Goal: Task Accomplishment & Management: Manage account settings

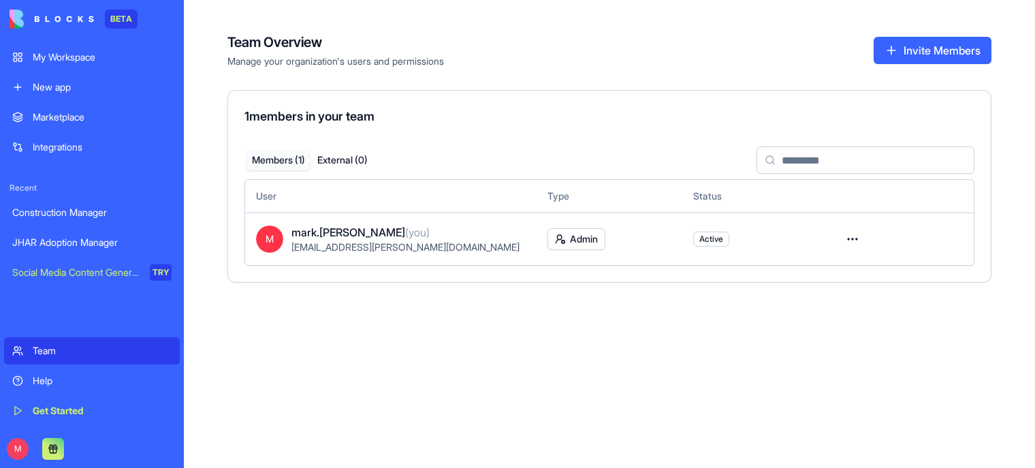
click at [76, 54] on div "My Workspace" at bounding box center [102, 57] width 139 height 14
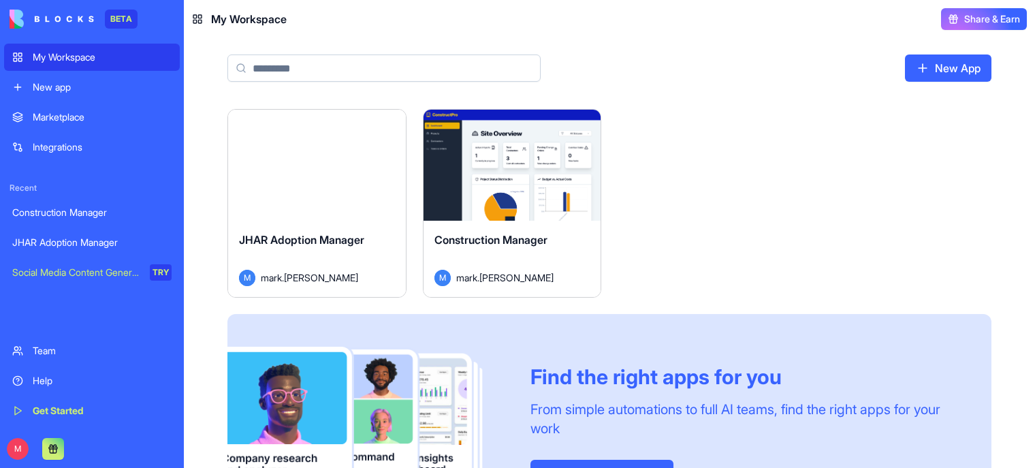
click at [303, 223] on div "JHAR Adoption Manager M mark.[PERSON_NAME]" at bounding box center [317, 259] width 178 height 76
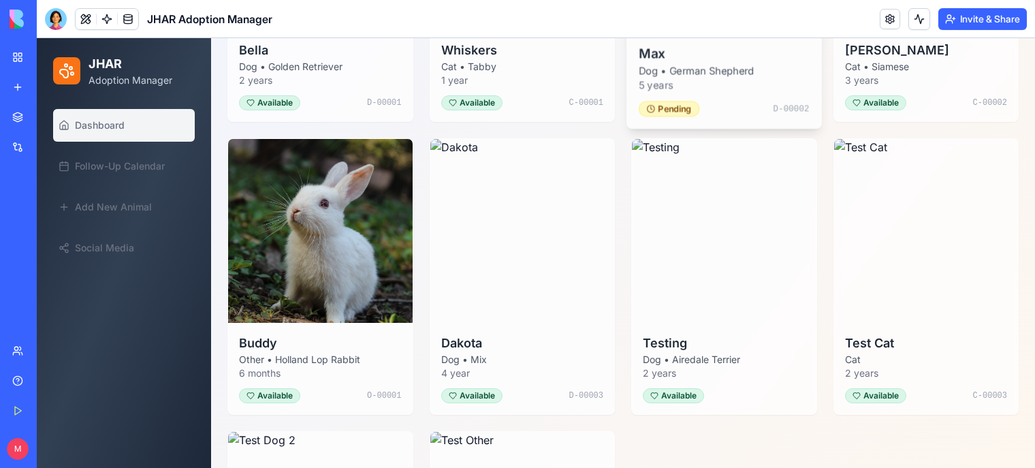
scroll to position [426, 0]
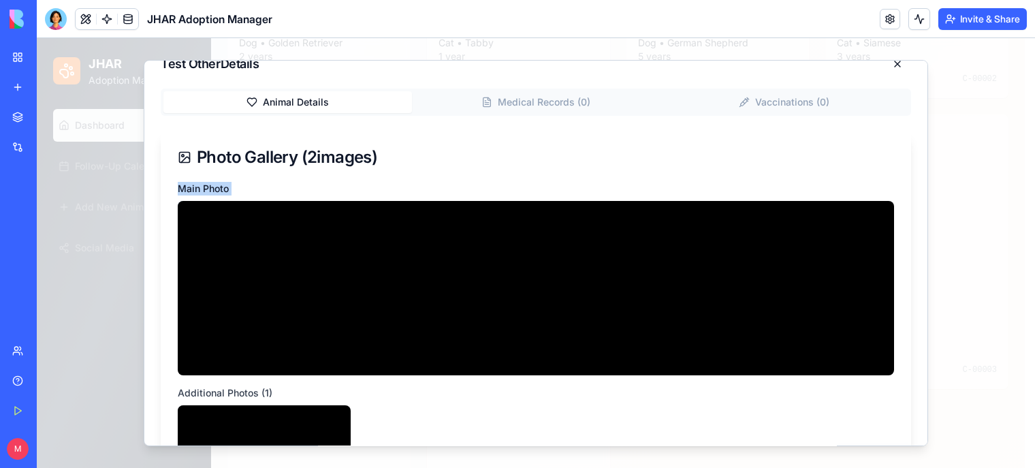
scroll to position [0, 0]
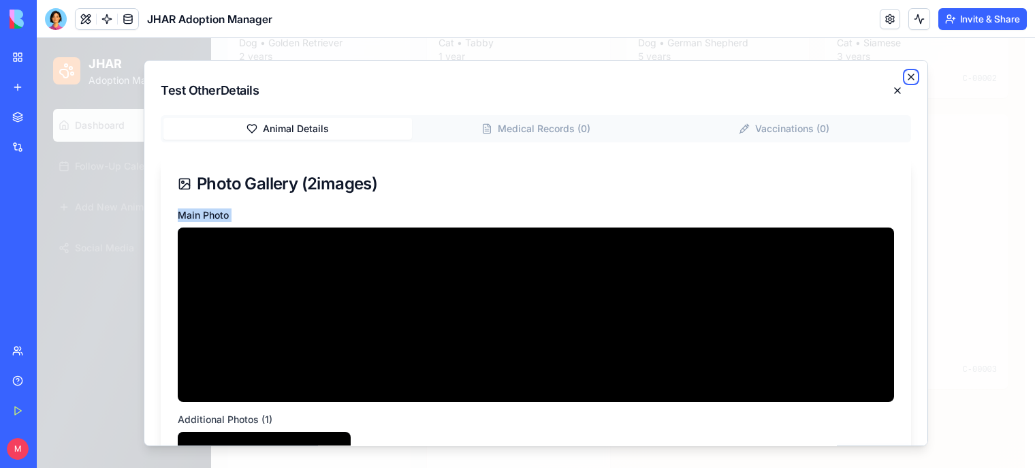
click at [908, 75] on icon "button" at bounding box center [910, 76] width 5 height 5
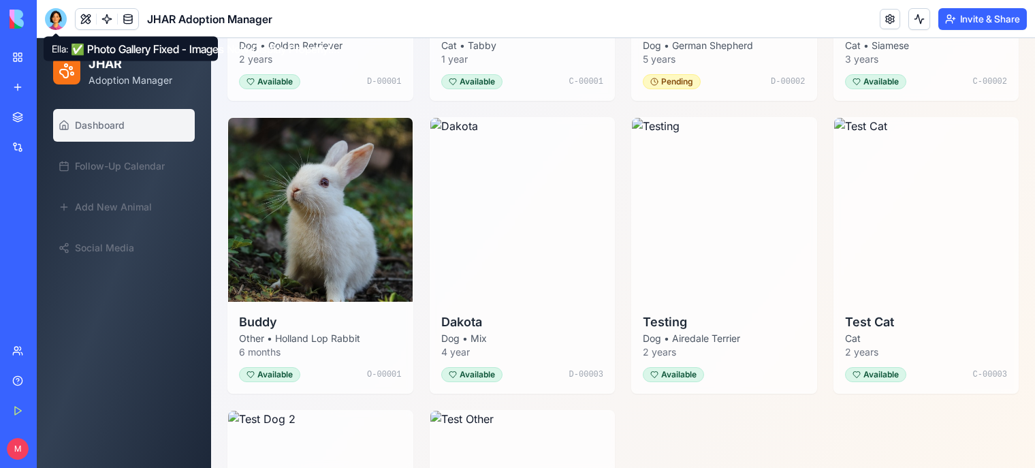
click at [55, 16] on div at bounding box center [56, 19] width 22 height 22
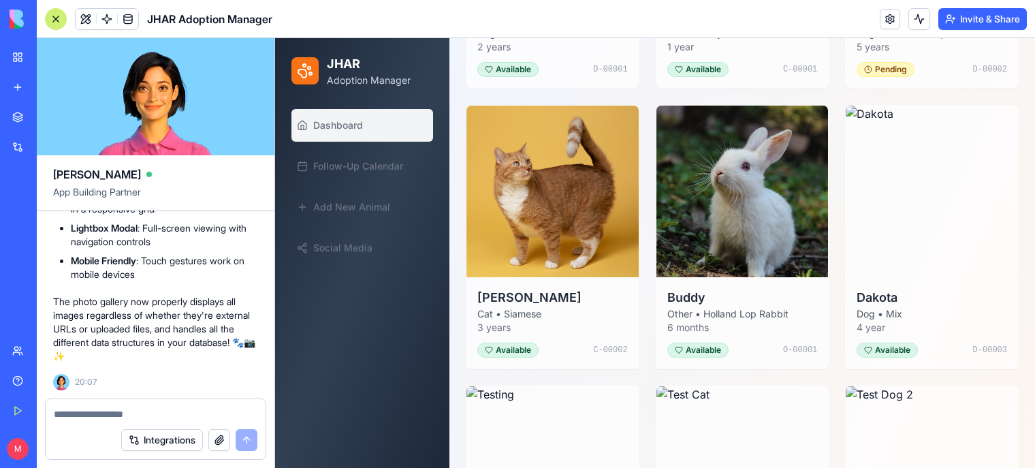
scroll to position [25554, 0]
click at [83, 18] on button at bounding box center [86, 19] width 20 height 20
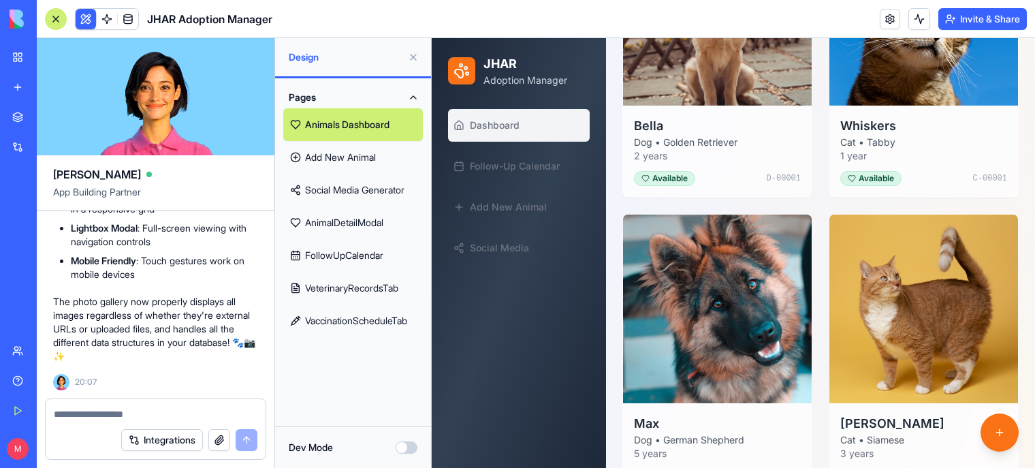
click at [351, 219] on link "AnimalDetailModal" at bounding box center [353, 222] width 140 height 33
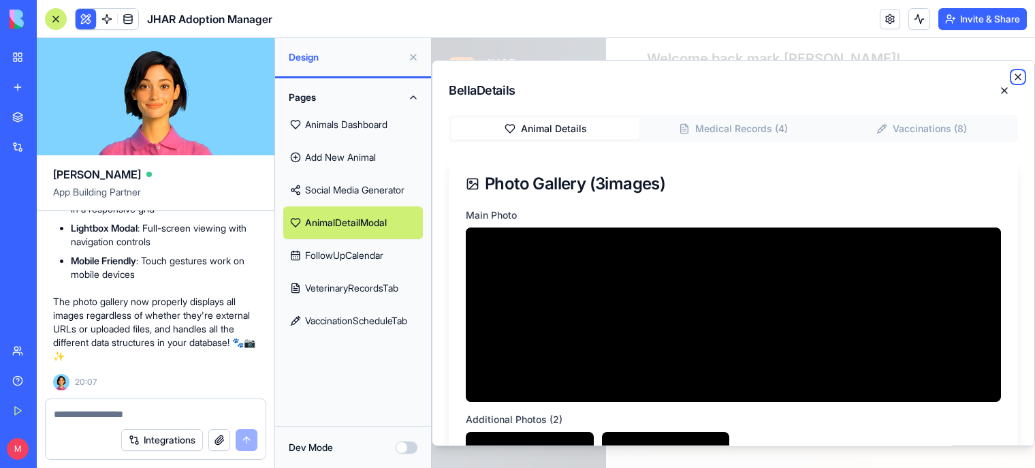
click at [1012, 76] on icon "button" at bounding box center [1017, 76] width 11 height 11
click at [991, 88] on button at bounding box center [1004, 90] width 27 height 27
click at [340, 216] on link "AnimalDetailModal" at bounding box center [353, 222] width 140 height 33
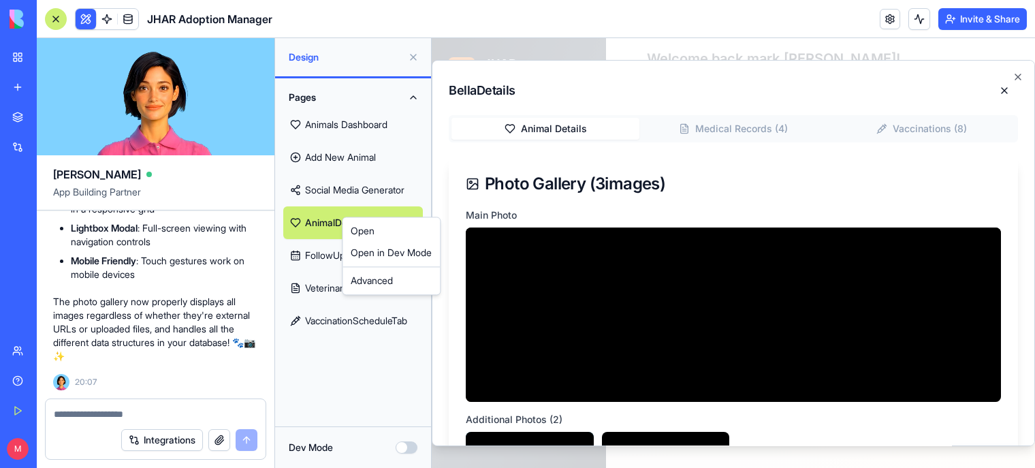
click at [325, 218] on html "BETA My Workspace New app Marketplace Integrations Recent Construction Manager …" at bounding box center [517, 234] width 1035 height 468
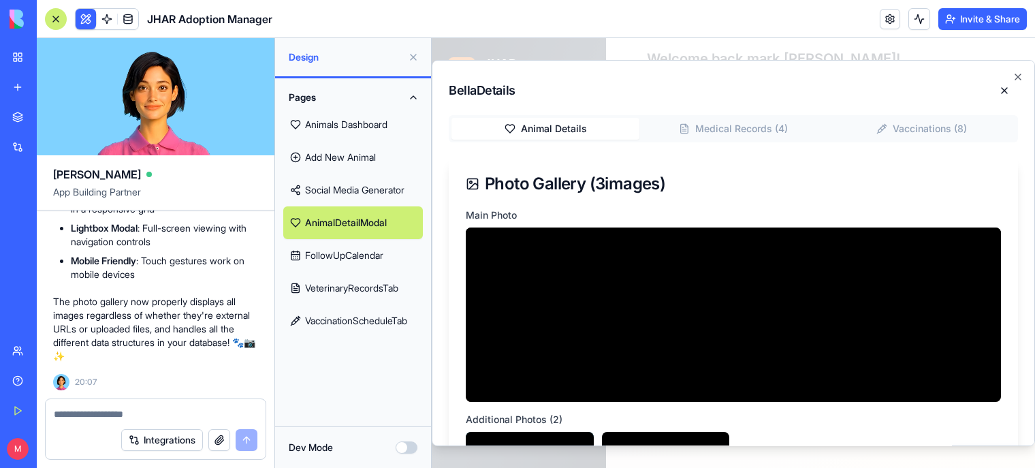
click at [312, 100] on button "Pages" at bounding box center [353, 97] width 140 height 22
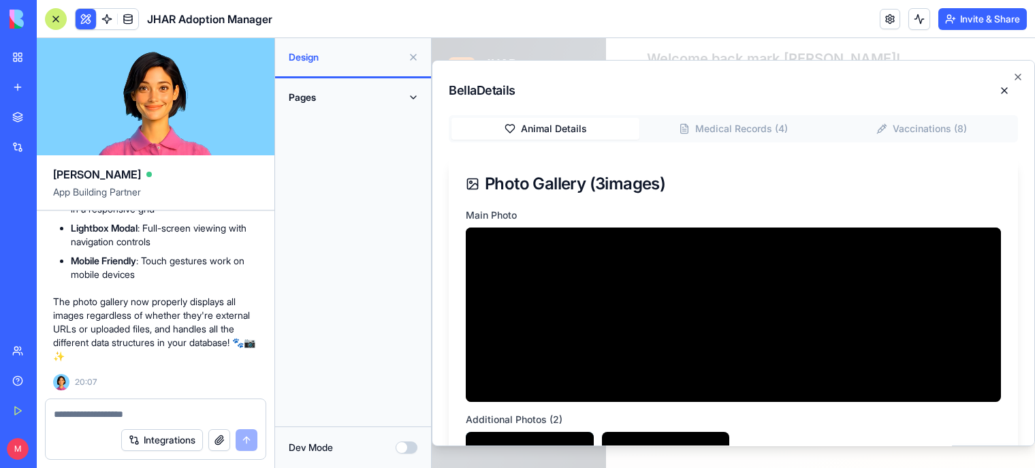
click at [312, 100] on button "Pages" at bounding box center [353, 97] width 140 height 22
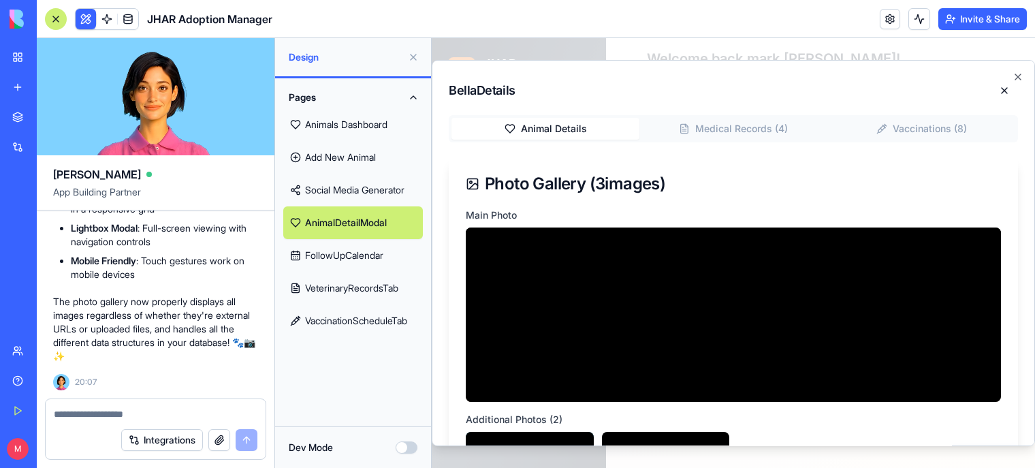
drag, startPoint x: 312, startPoint y: 100, endPoint x: 300, endPoint y: 92, distance: 14.2
click at [300, 92] on button "Pages" at bounding box center [353, 97] width 140 height 22
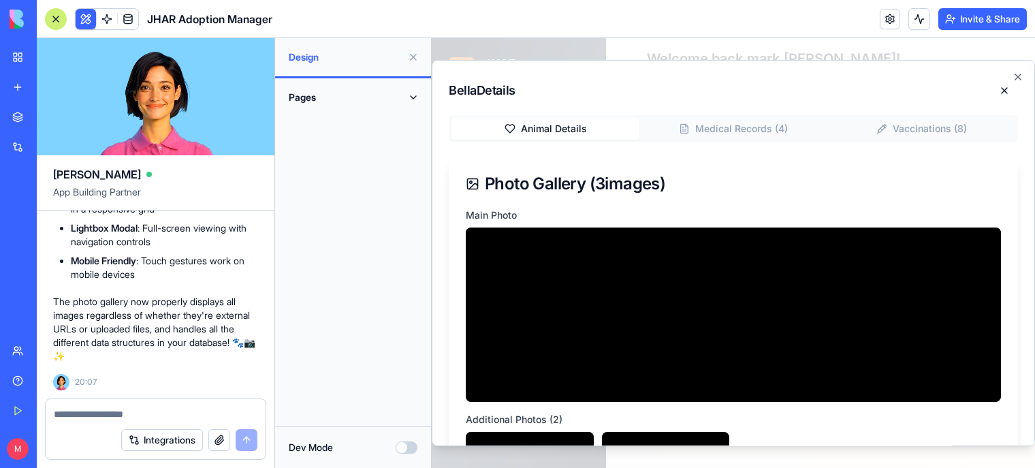
click at [106, 410] on textarea at bounding box center [156, 414] width 204 height 14
click at [106, 419] on textarea at bounding box center [156, 414] width 204 height 14
click at [1012, 75] on icon "button" at bounding box center [1017, 76] width 11 height 11
click at [1012, 72] on icon "button" at bounding box center [1017, 76] width 11 height 11
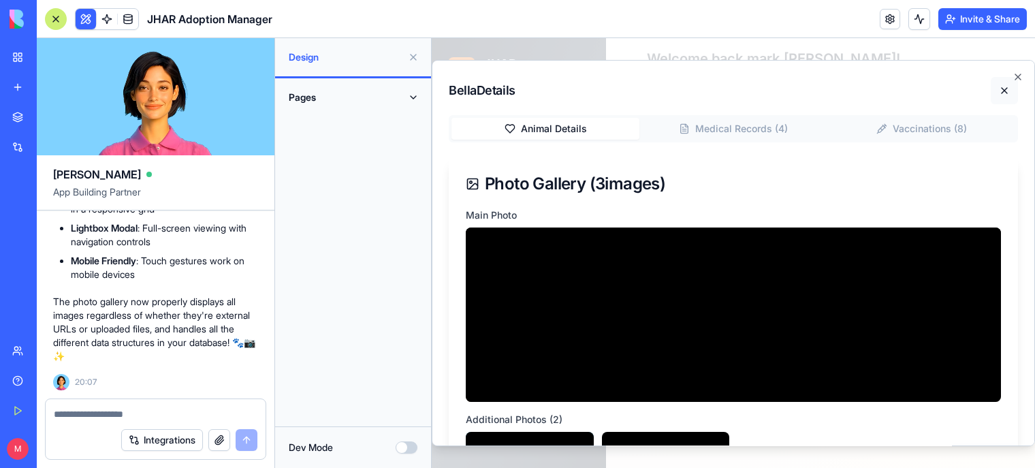
click at [997, 89] on button at bounding box center [1004, 90] width 27 height 27
click at [402, 193] on div "Pages" at bounding box center [353, 252] width 156 height 348
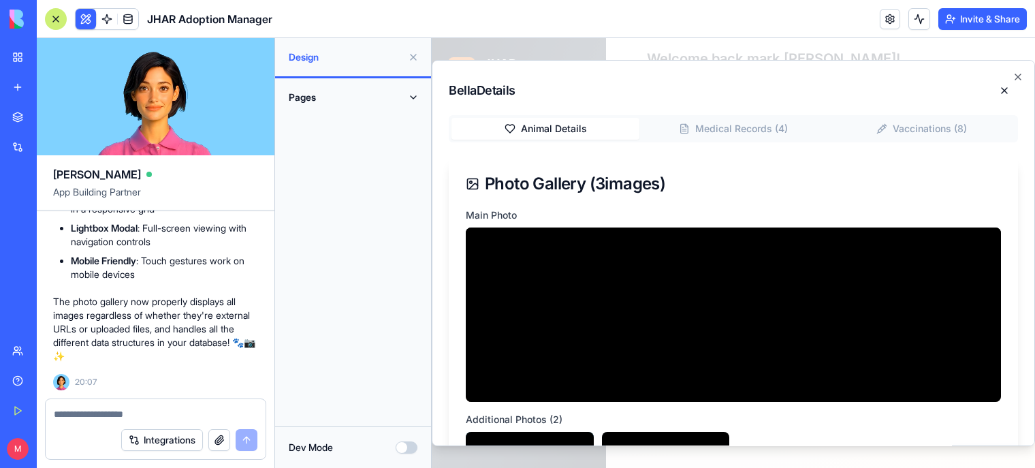
click at [358, 98] on button "Pages" at bounding box center [353, 97] width 140 height 22
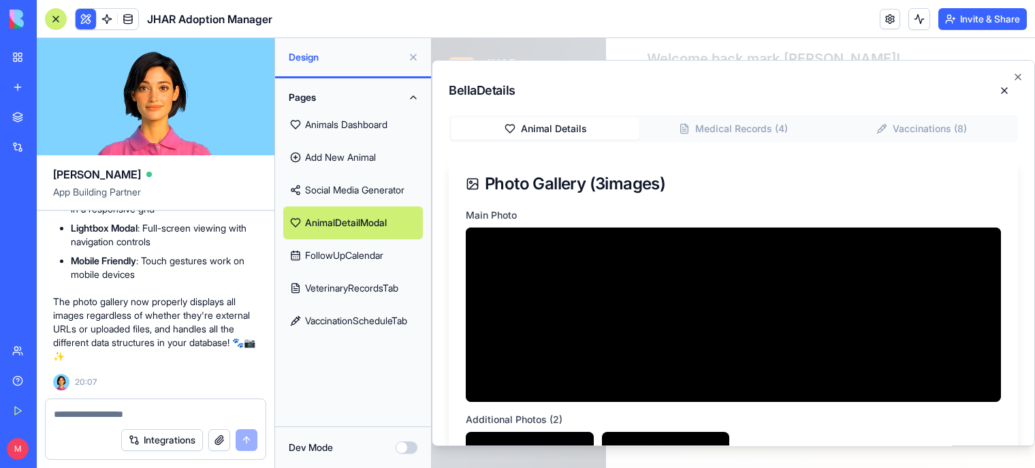
click at [358, 123] on link "Animals Dashboard" at bounding box center [353, 124] width 140 height 33
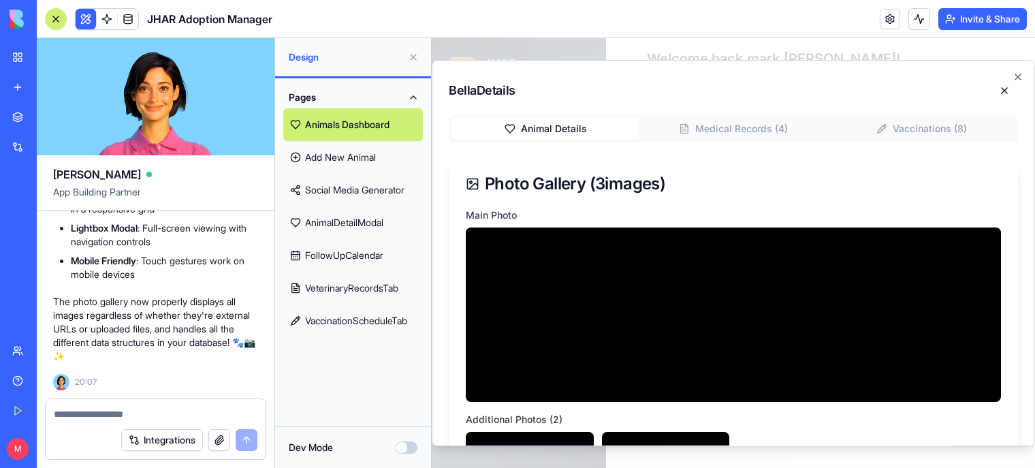
click at [358, 123] on link "Animals Dashboard" at bounding box center [353, 124] width 140 height 33
click at [1012, 74] on icon "button" at bounding box center [1017, 76] width 11 height 11
drag, startPoint x: 1008, startPoint y: 74, endPoint x: 996, endPoint y: 92, distance: 21.7
click at [996, 92] on div "Bella Details Animal Details Medical Records ( 4 ) Vaccinations ( 8 ) Photo Gal…" at bounding box center [733, 253] width 603 height 387
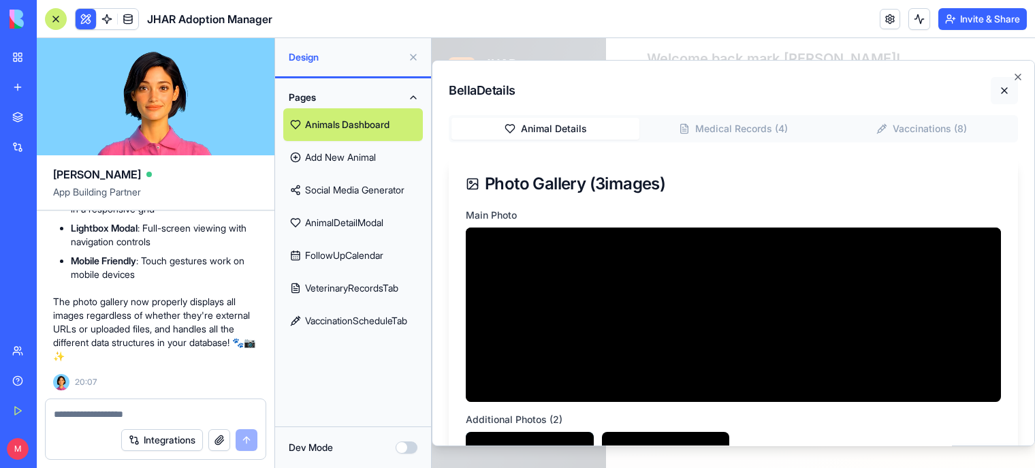
click at [996, 92] on button at bounding box center [1004, 90] width 27 height 27
click at [1015, 78] on icon "button" at bounding box center [1017, 76] width 5 height 5
drag, startPoint x: 1006, startPoint y: 78, endPoint x: 995, endPoint y: 88, distance: 15.4
click at [995, 88] on div "Bella Details Animal Details Medical Records ( 4 ) Vaccinations ( 8 ) Photo Gal…" at bounding box center [733, 253] width 603 height 387
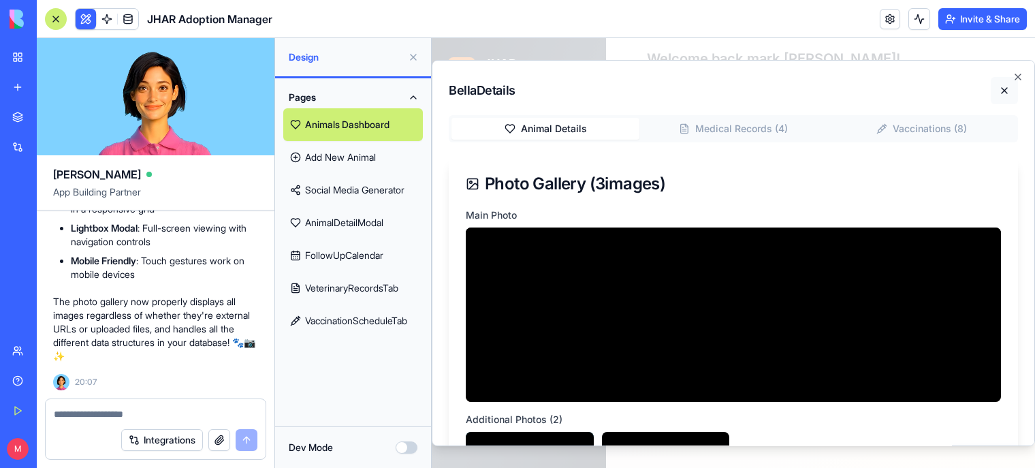
click at [995, 88] on button at bounding box center [1004, 90] width 27 height 27
click at [991, 90] on button at bounding box center [1004, 90] width 27 height 27
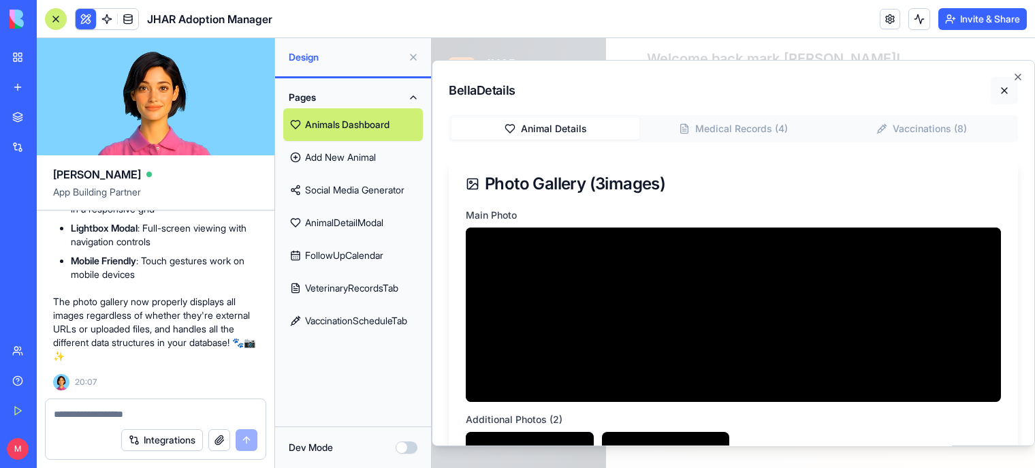
click at [991, 90] on button at bounding box center [1004, 90] width 27 height 27
click at [1013, 76] on div "Bella Details Animal Details Medical Records ( 4 ) Vaccinations ( 8 ) Photo Gal…" at bounding box center [733, 253] width 603 height 387
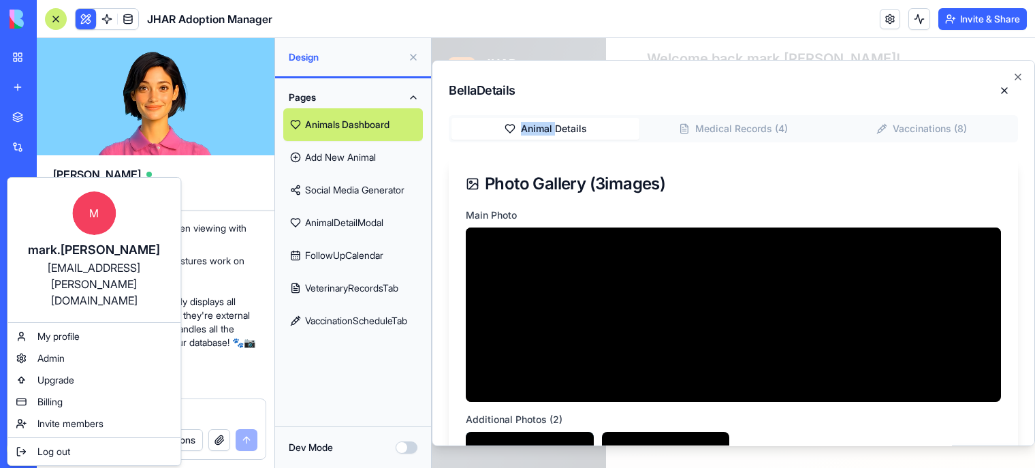
click at [59, 395] on span "Billing" at bounding box center [49, 402] width 25 height 14
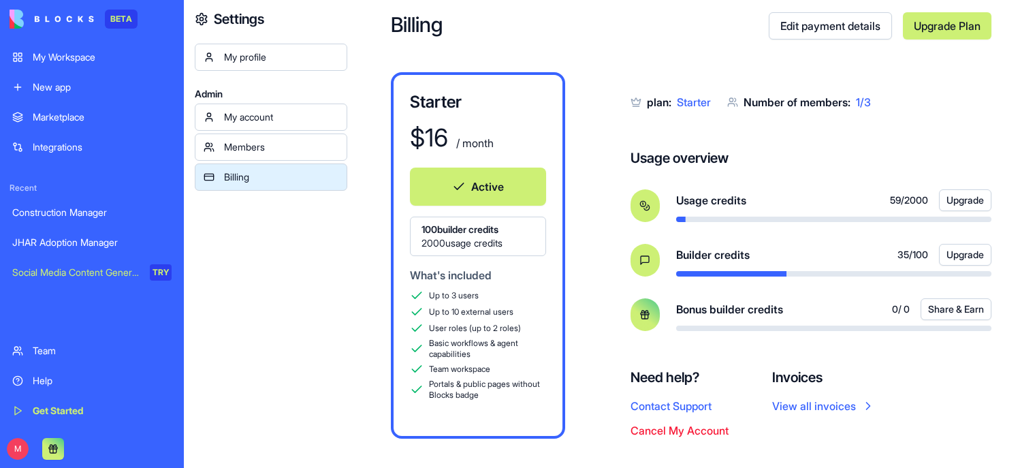
scroll to position [45, 0]
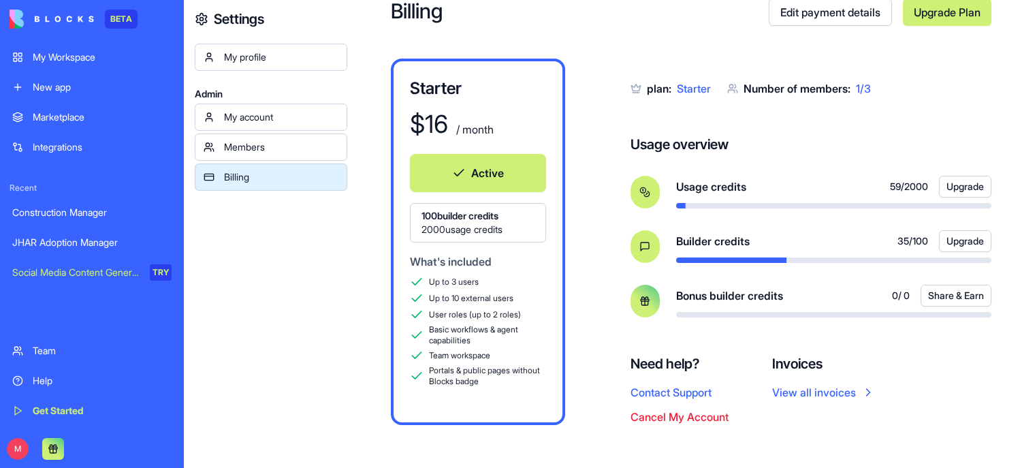
click at [676, 419] on button "Cancel My Account" at bounding box center [679, 416] width 98 height 16
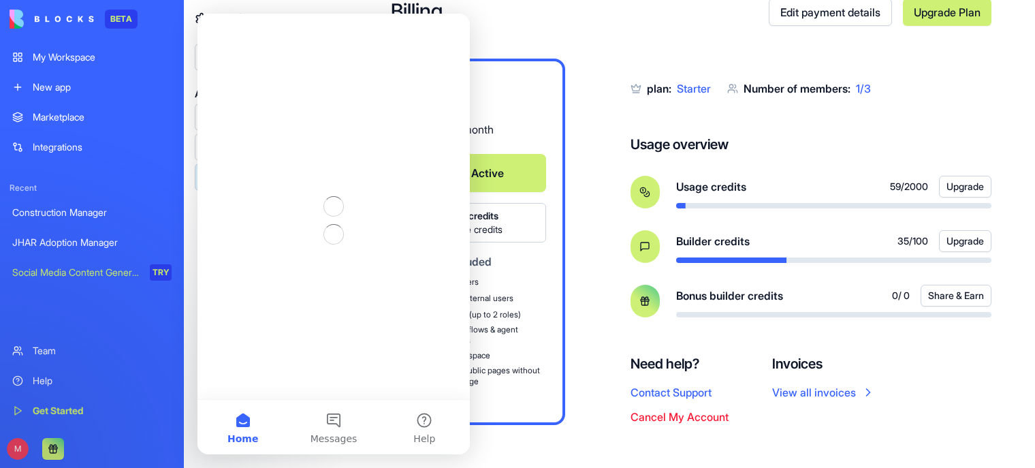
scroll to position [0, 0]
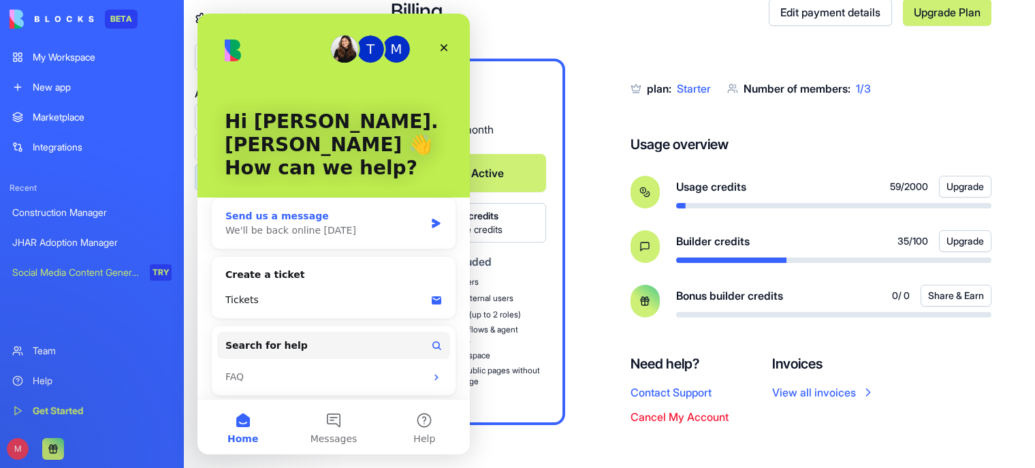
click at [381, 223] on div "We'll be back online tomorrow" at bounding box center [324, 230] width 199 height 14
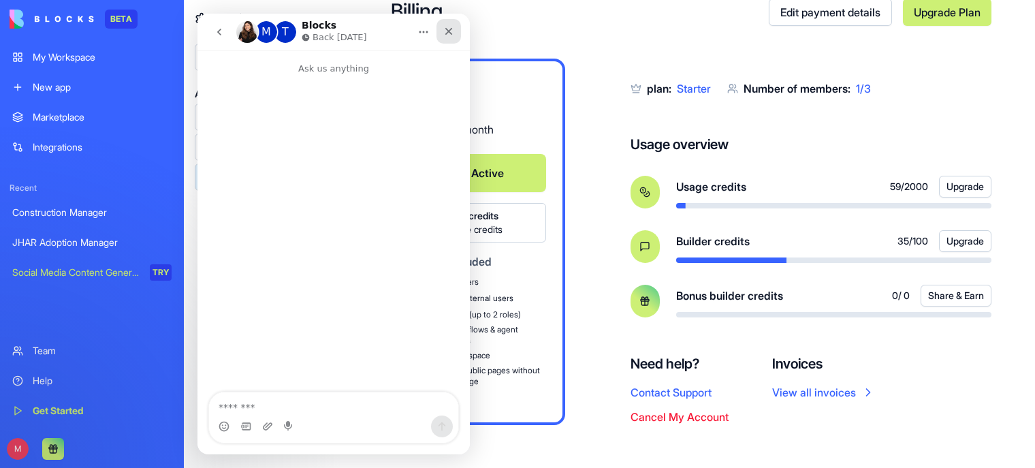
click at [449, 33] on icon "Close" at bounding box center [448, 31] width 7 height 7
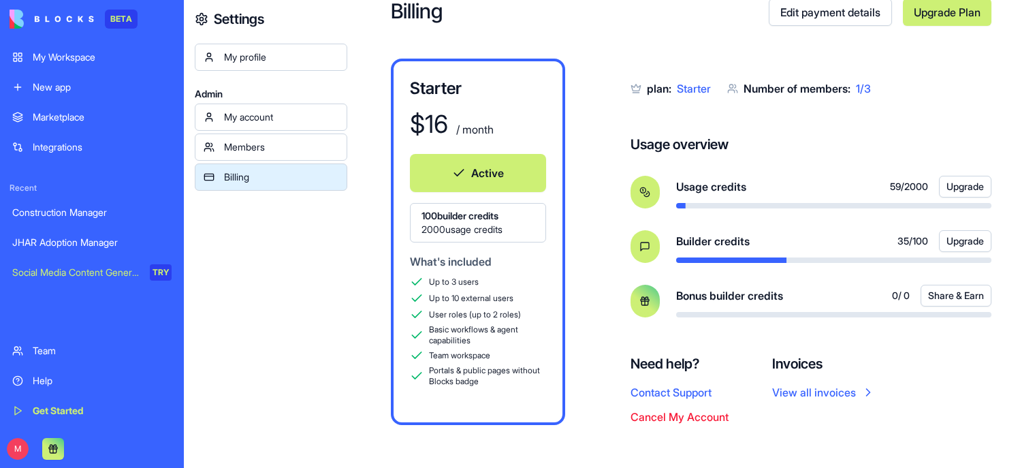
click at [690, 416] on button "Cancel My Account" at bounding box center [679, 416] width 98 height 16
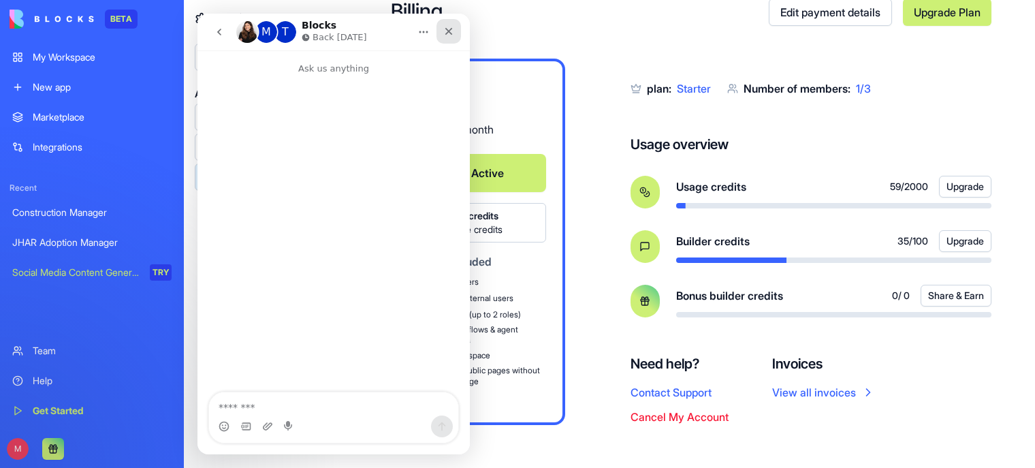
click at [447, 31] on icon "Close" at bounding box center [448, 31] width 11 height 11
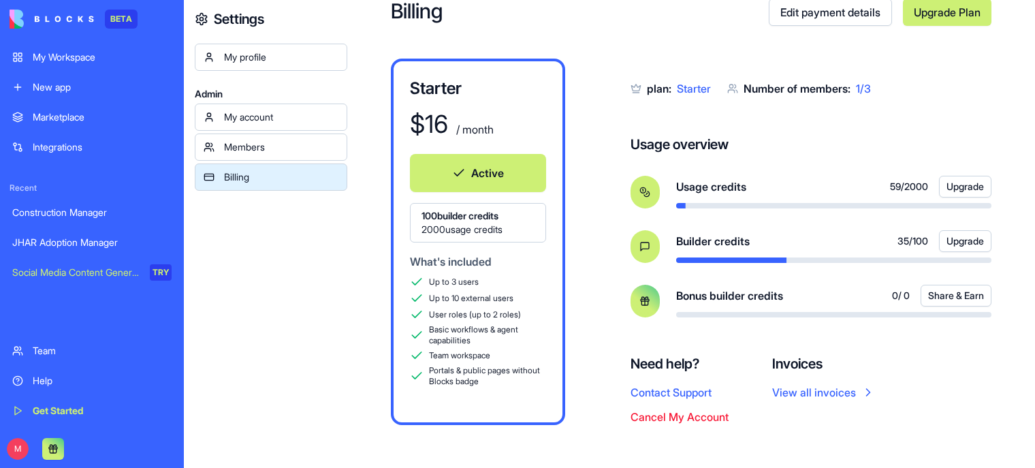
click at [79, 244] on div "JHAR Adoption Manager" at bounding box center [91, 243] width 159 height 14
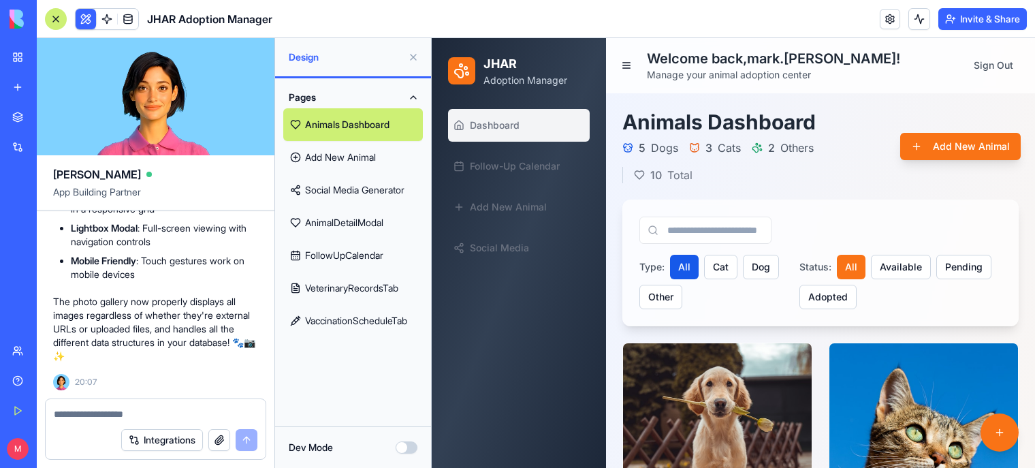
click at [409, 54] on button at bounding box center [413, 57] width 22 height 22
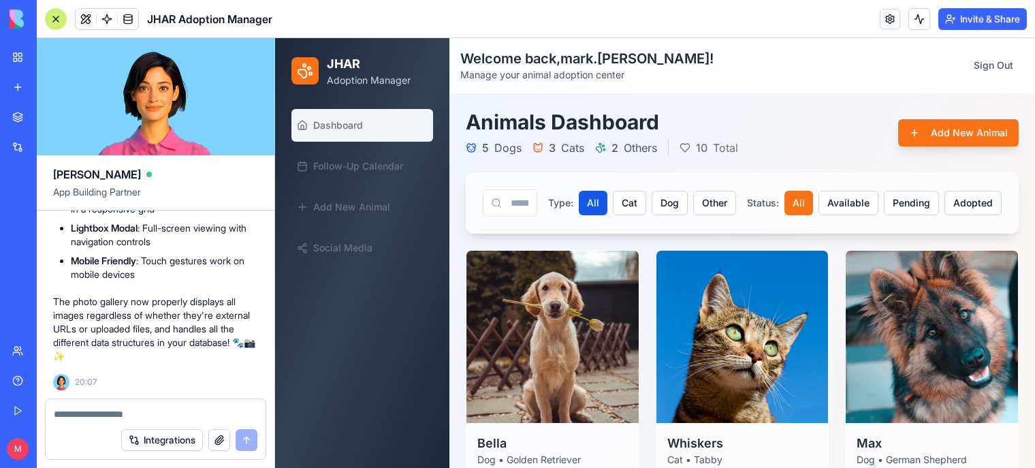
click at [112, 404] on div at bounding box center [156, 410] width 220 height 22
click at [113, 423] on div "Integrations" at bounding box center [156, 440] width 220 height 38
click at [112, 416] on textarea at bounding box center [156, 414] width 204 height 14
type textarea "**********"
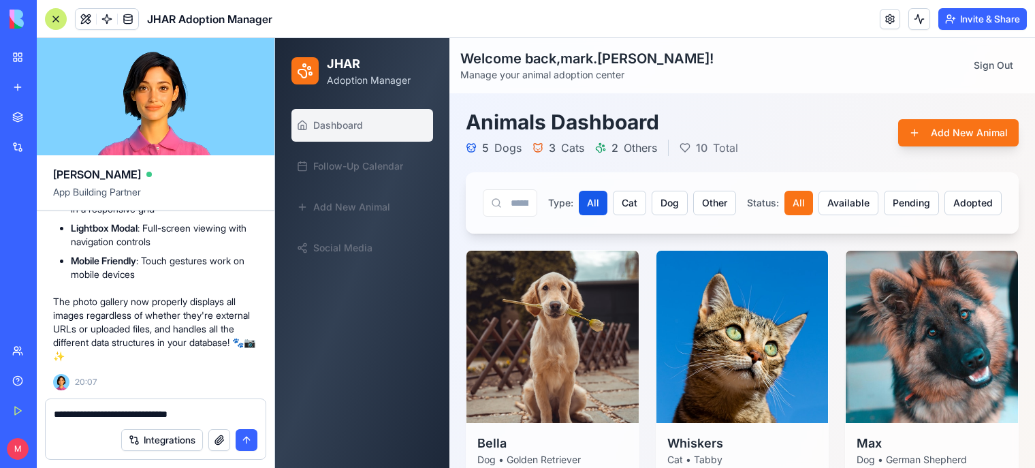
click at [242, 441] on button "submit" at bounding box center [247, 440] width 22 height 22
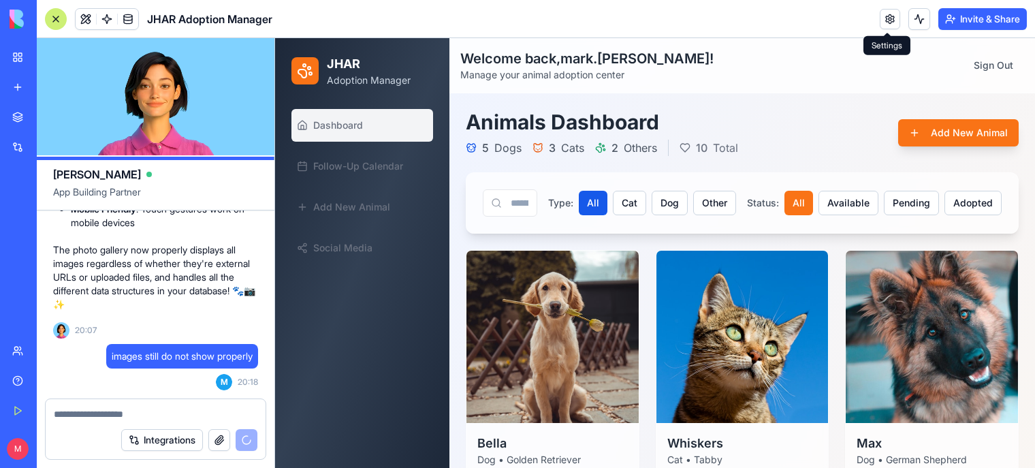
scroll to position [25739, 0]
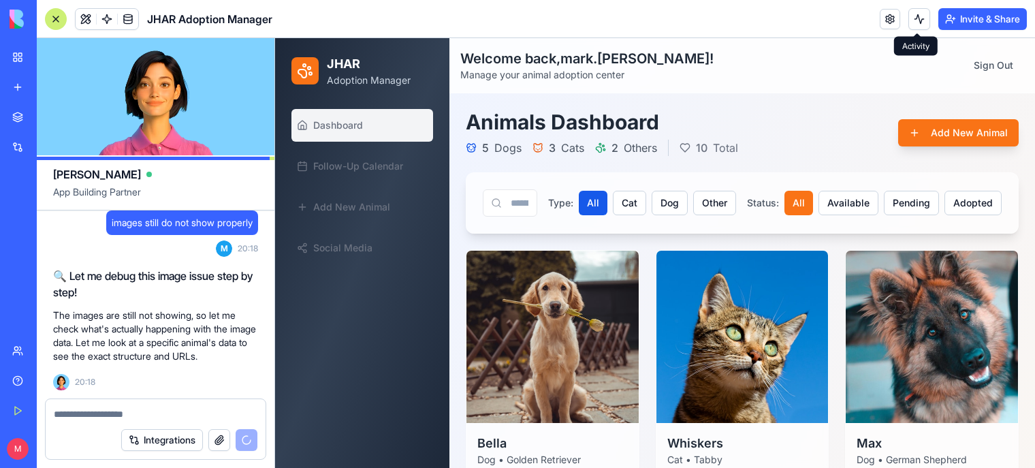
click at [915, 18] on button at bounding box center [919, 19] width 22 height 22
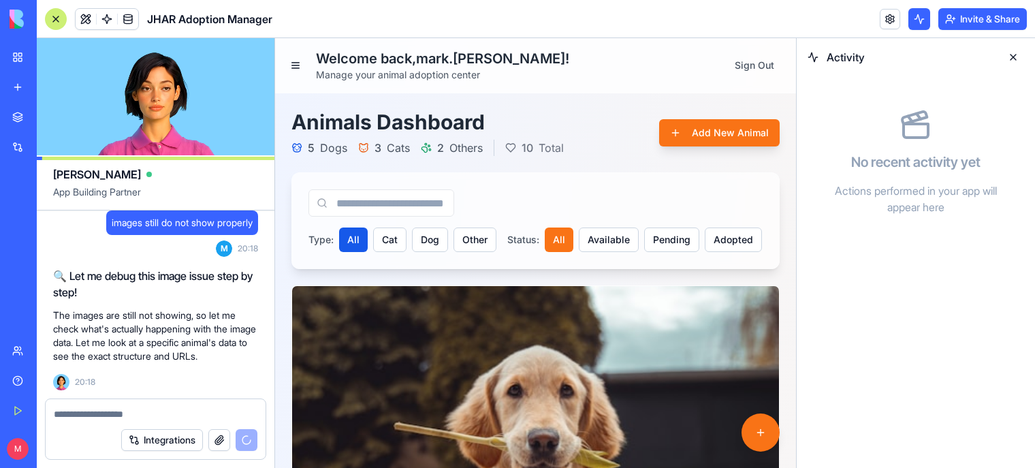
click at [1013, 59] on button at bounding box center [1013, 57] width 22 height 22
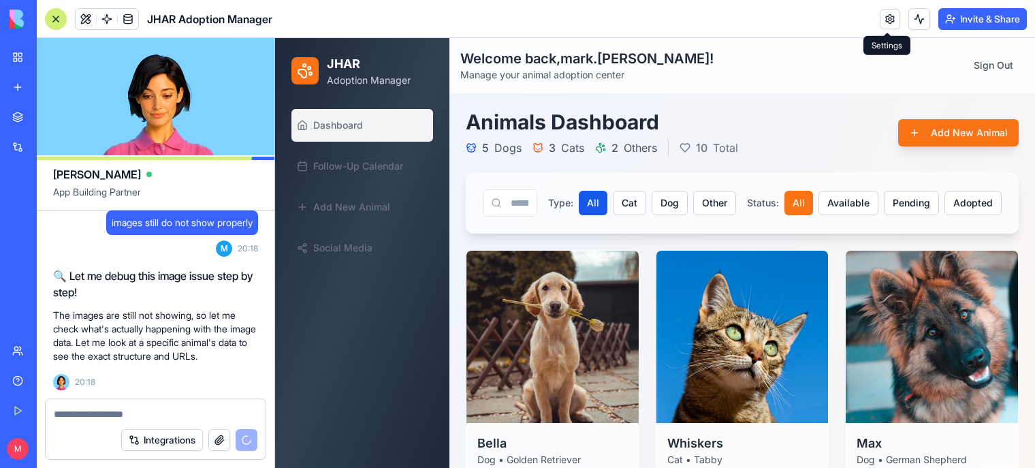
click at [883, 24] on link at bounding box center [890, 19] width 20 height 20
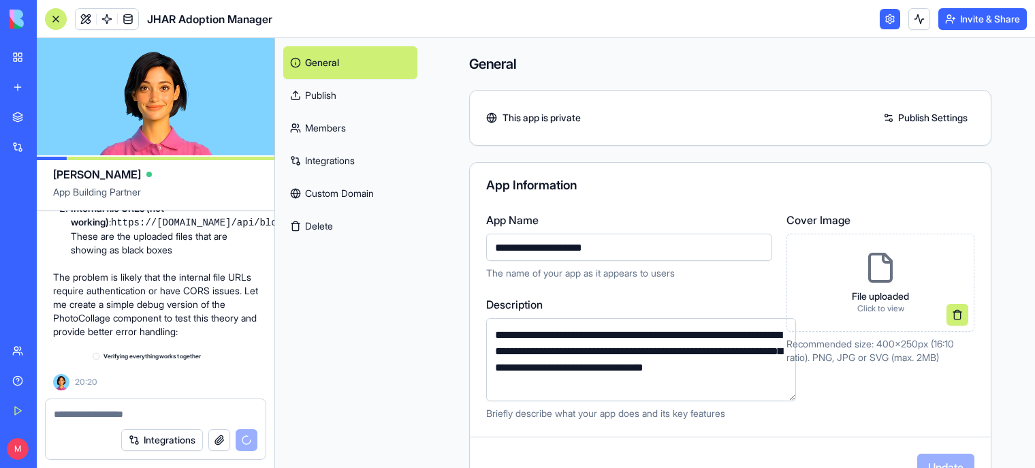
scroll to position [26013, 0]
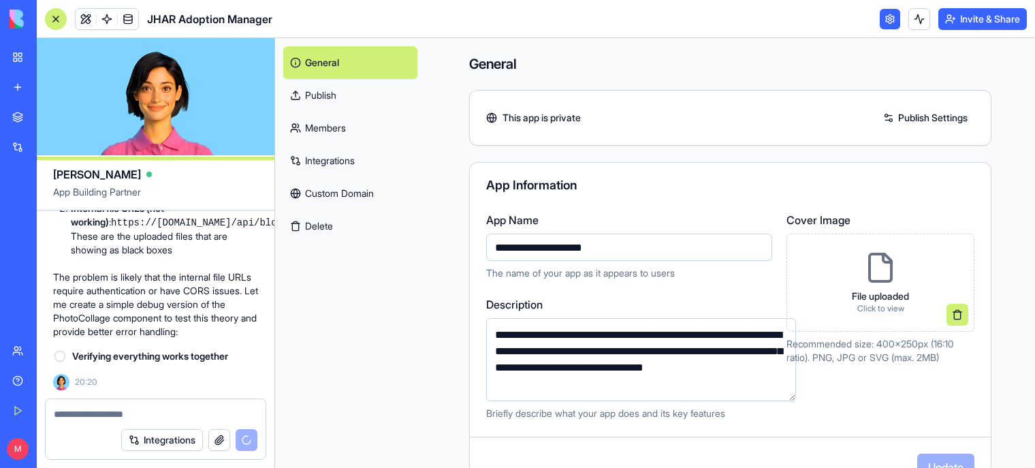
click at [44, 120] on div "Marketplace" at bounding box center [42, 117] width 18 height 14
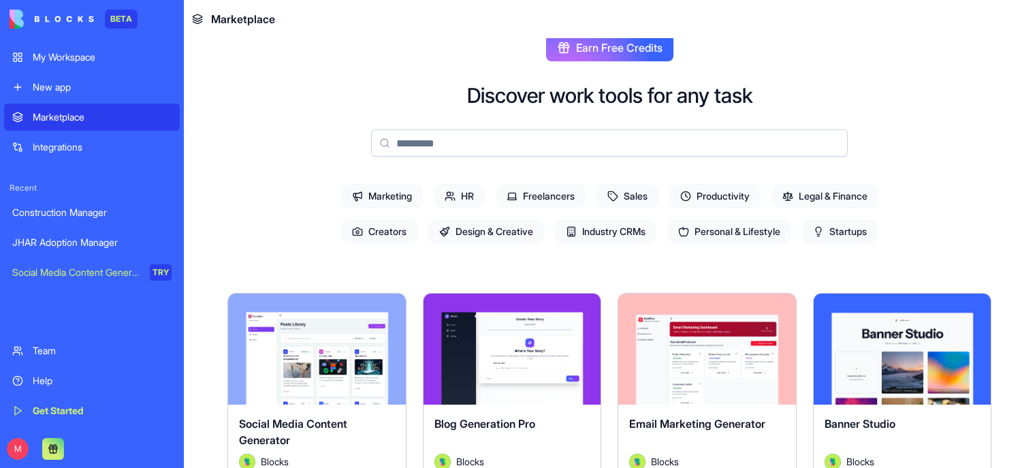
scroll to position [22, 0]
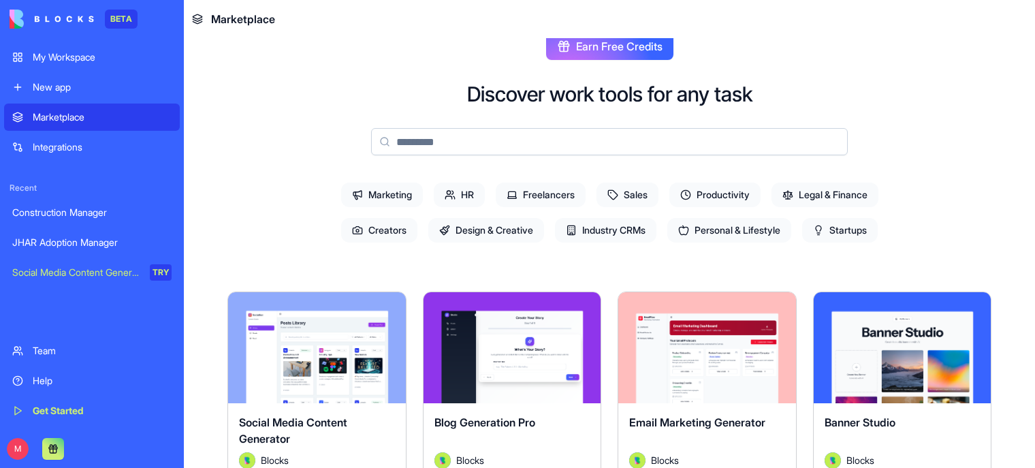
click at [720, 192] on span "Productivity" at bounding box center [714, 194] width 91 height 25
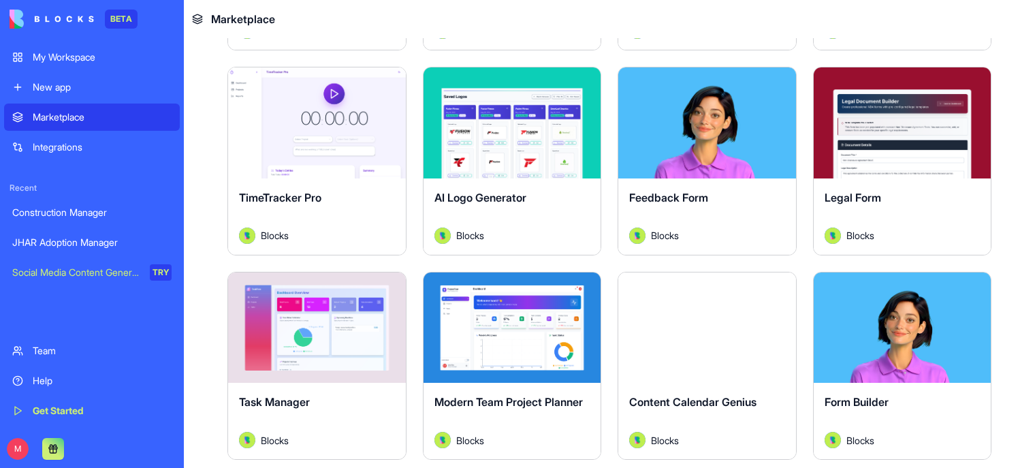
scroll to position [435, 0]
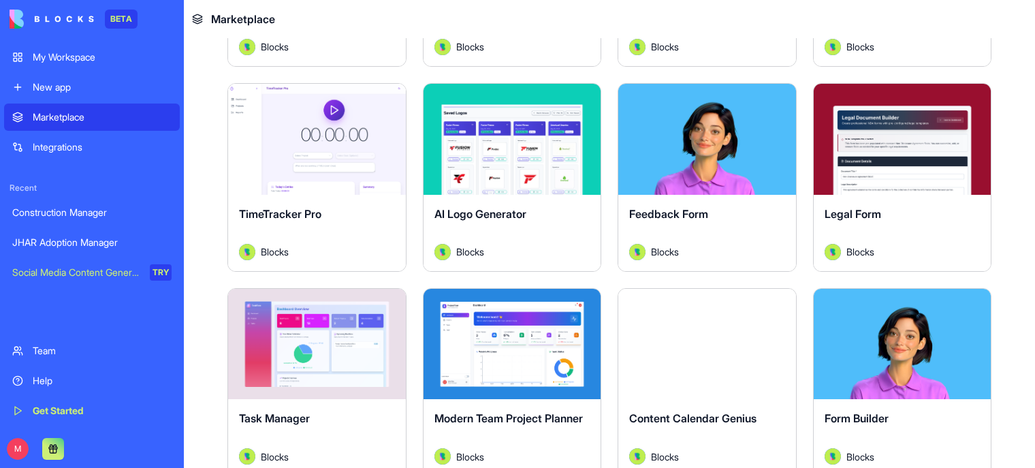
click at [58, 54] on div "My Workspace" at bounding box center [102, 57] width 139 height 14
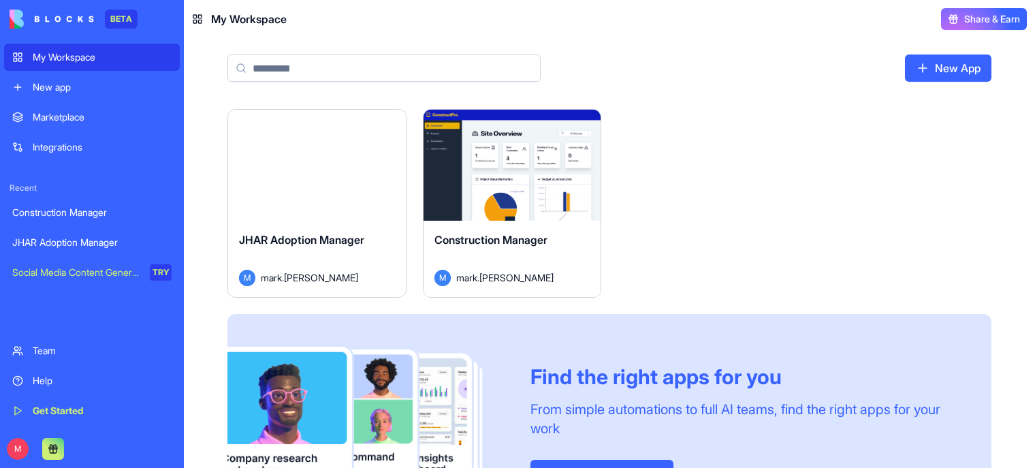
click at [322, 167] on button "Launch" at bounding box center [316, 164] width 102 height 27
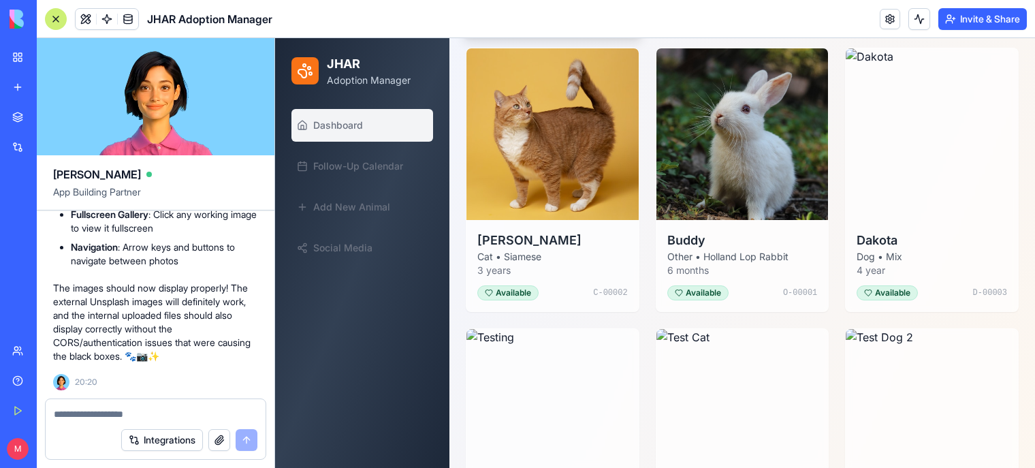
scroll to position [486, 0]
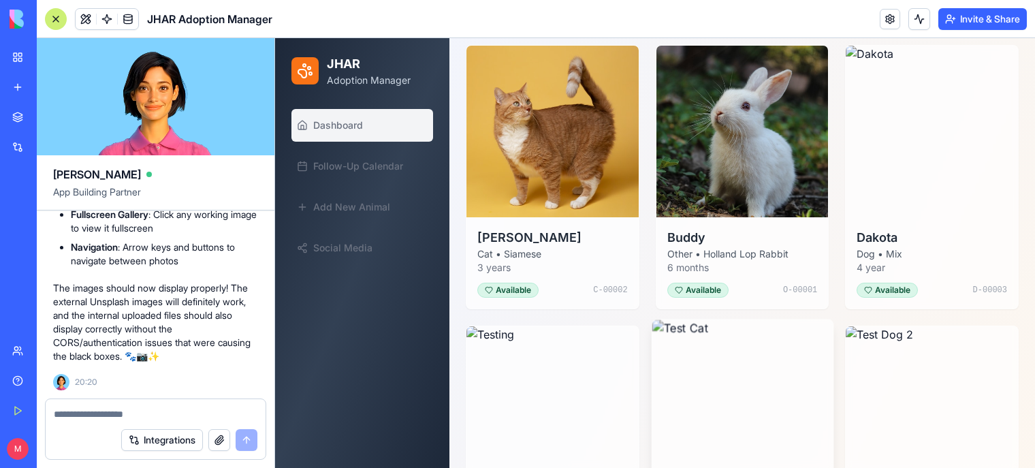
click at [724, 366] on img at bounding box center [741, 410] width 180 height 180
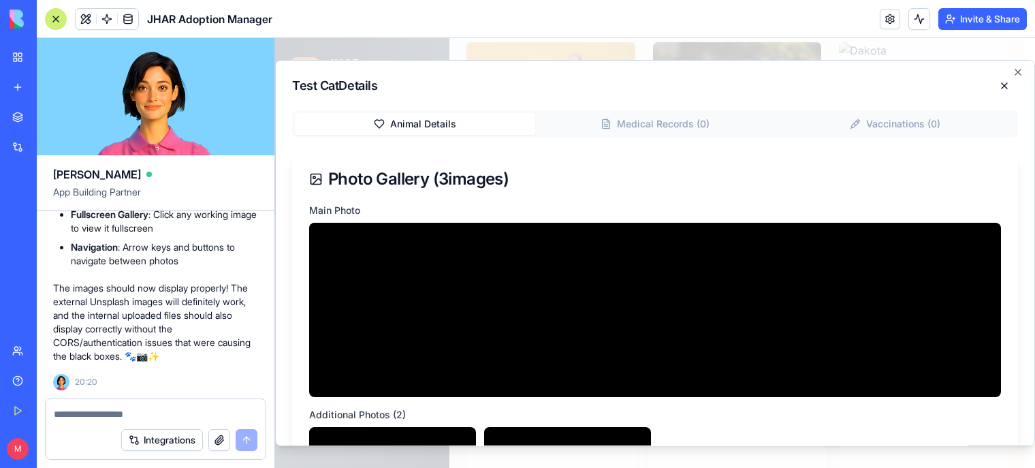
scroll to position [0, 0]
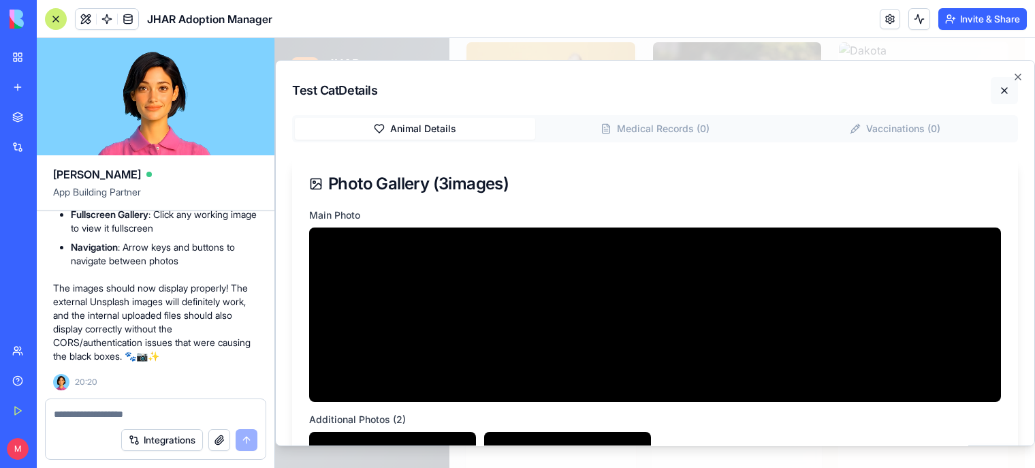
click at [997, 89] on button at bounding box center [1004, 90] width 27 height 27
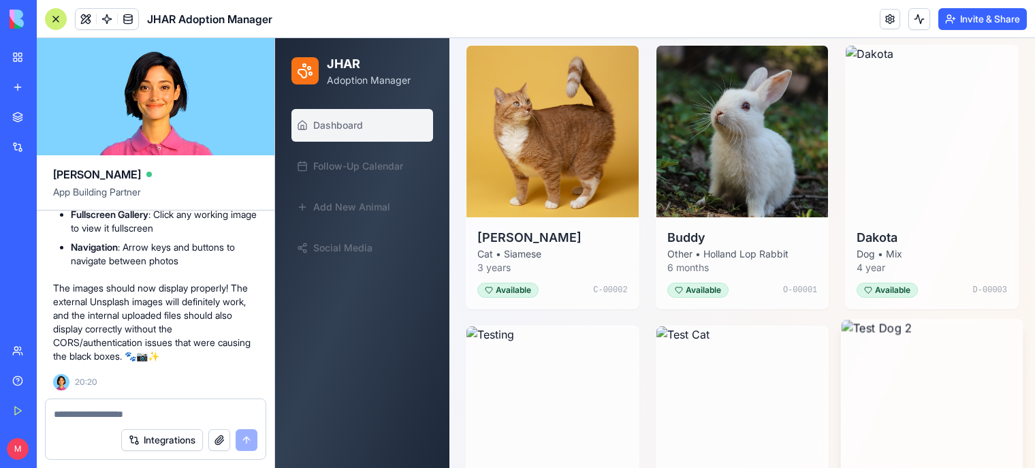
click at [914, 388] on img at bounding box center [931, 410] width 180 height 180
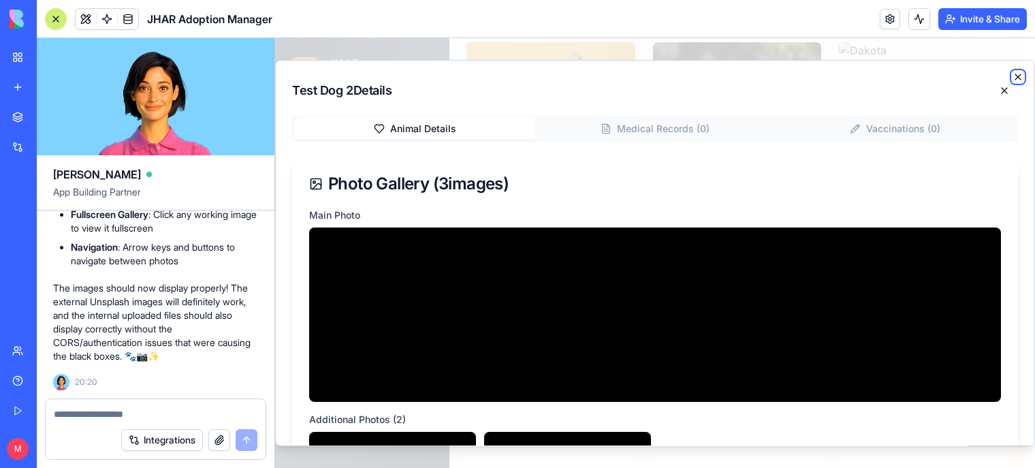
click at [1012, 74] on icon "button" at bounding box center [1017, 76] width 11 height 11
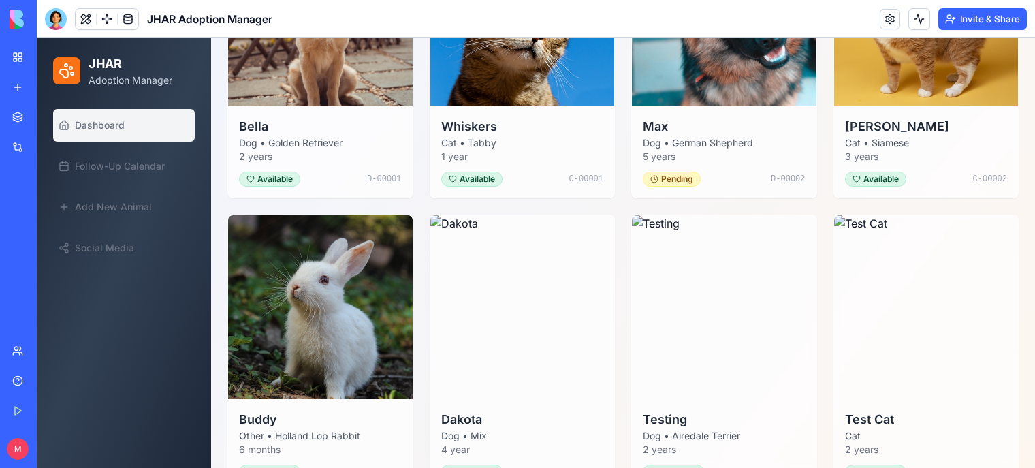
scroll to position [584, 0]
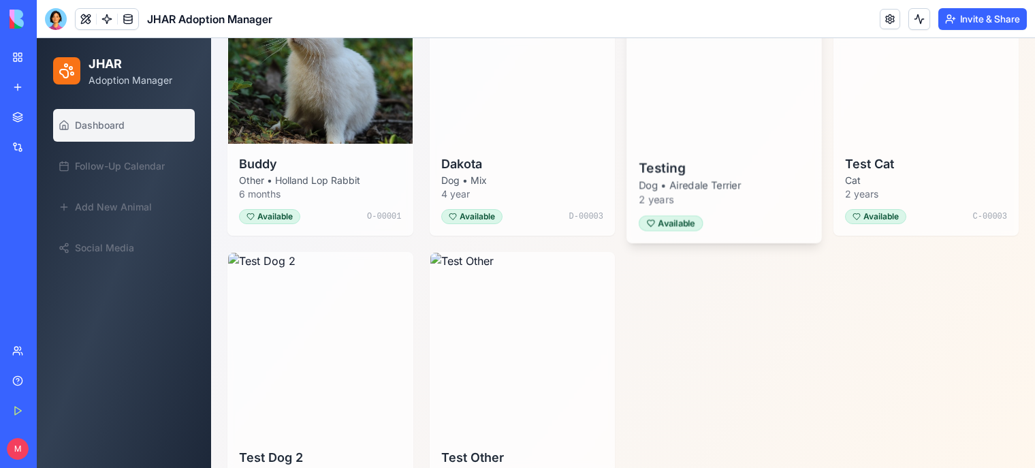
click at [679, 157] on h3 "Testing" at bounding box center [724, 167] width 170 height 20
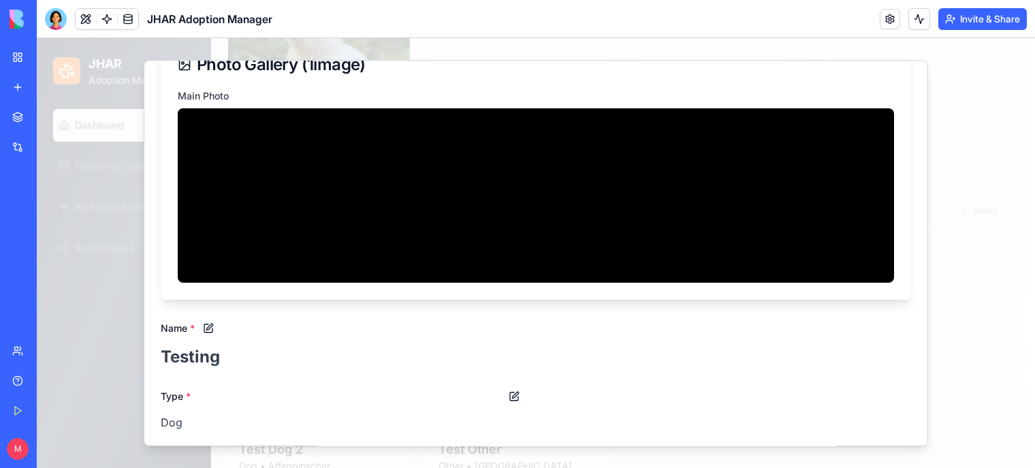
scroll to position [0, 0]
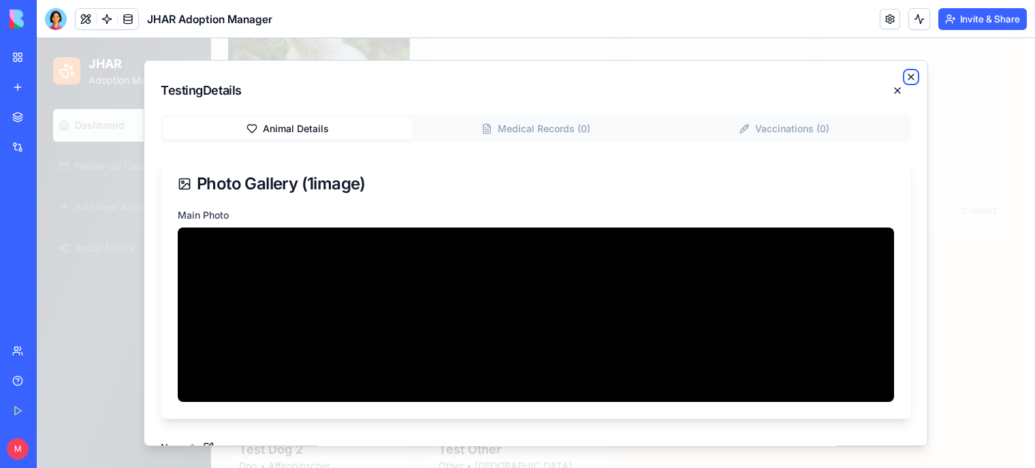
click at [905, 74] on icon "button" at bounding box center [910, 76] width 11 height 11
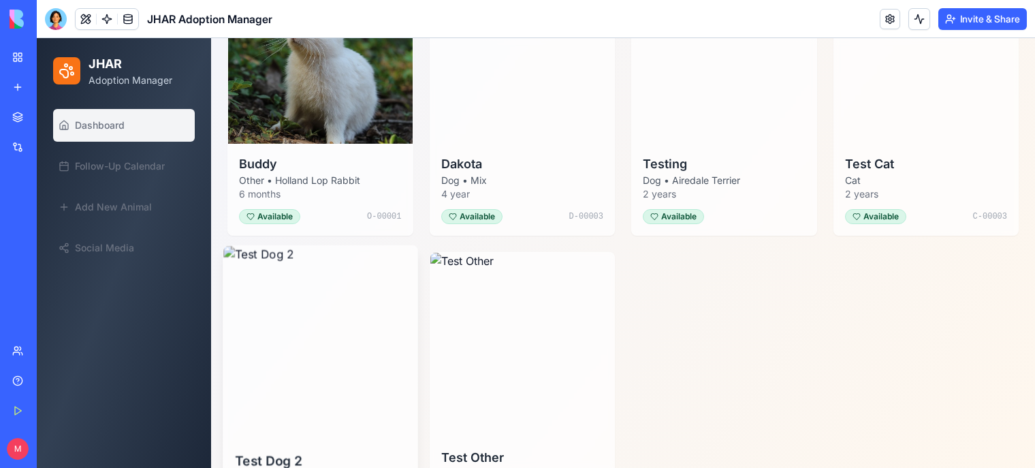
click at [335, 334] on img at bounding box center [319, 342] width 193 height 193
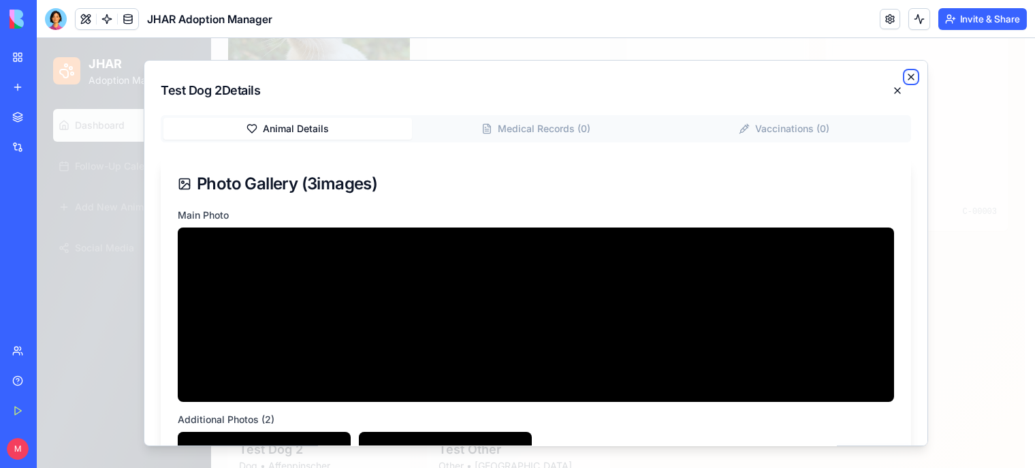
click at [905, 75] on icon "button" at bounding box center [910, 76] width 11 height 11
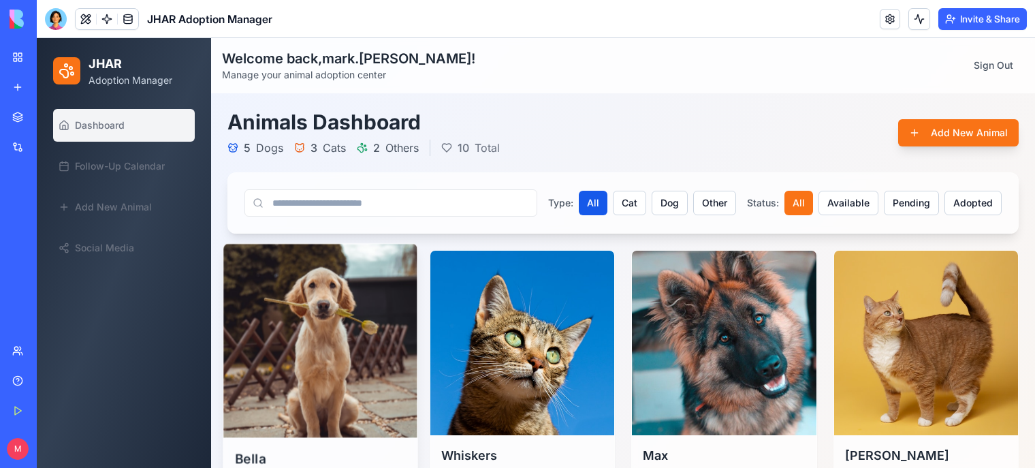
click at [341, 343] on img at bounding box center [319, 340] width 193 height 193
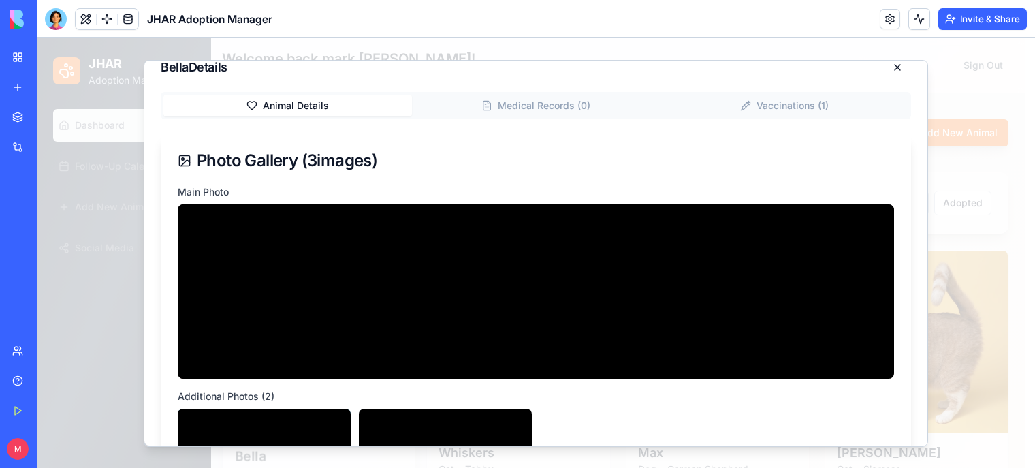
scroll to position [30, 0]
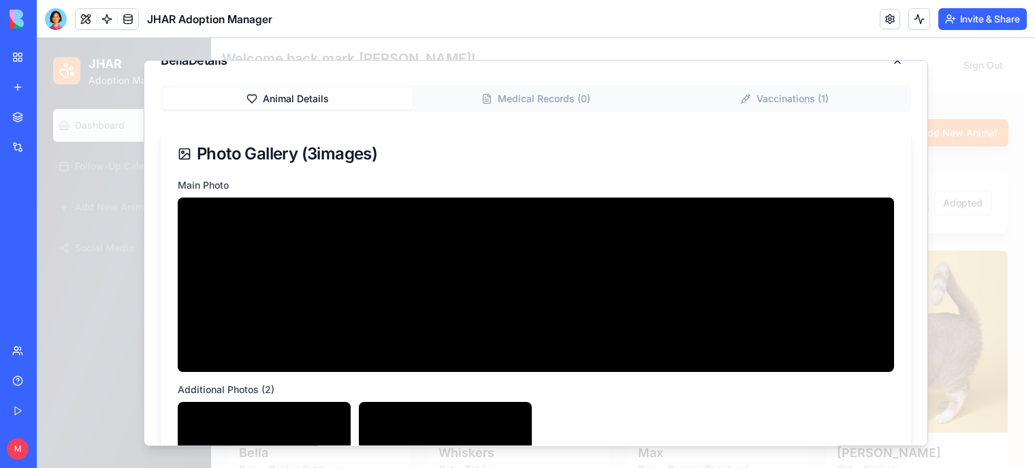
click at [302, 95] on button "Animal Details" at bounding box center [287, 99] width 248 height 22
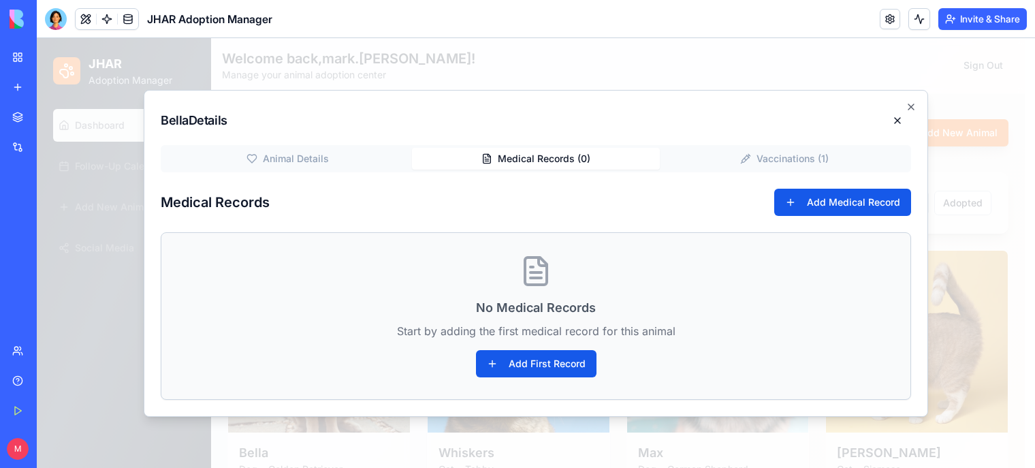
click at [524, 99] on div "Bella Details Animal Details Medical Records ( 0 ) Vaccinations ( 1 ) Medical R…" at bounding box center [536, 253] width 784 height 327
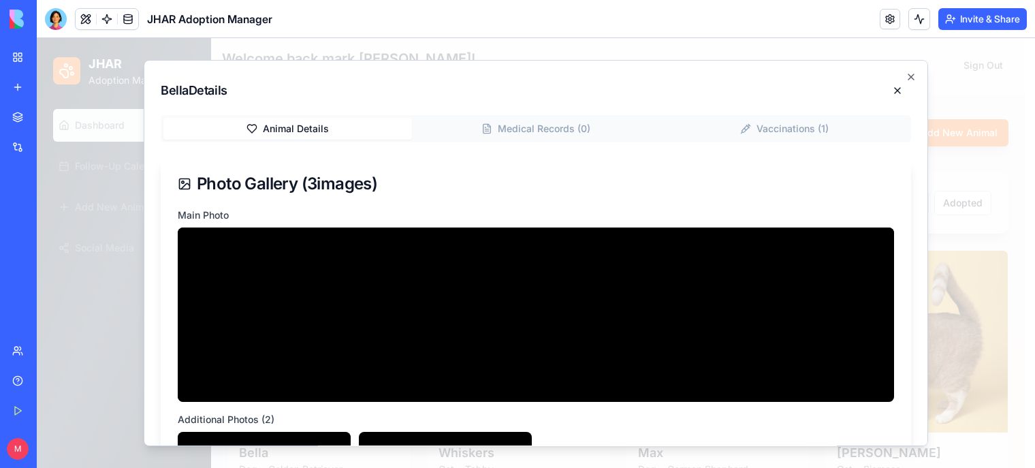
click at [905, 73] on icon "button" at bounding box center [910, 76] width 11 height 11
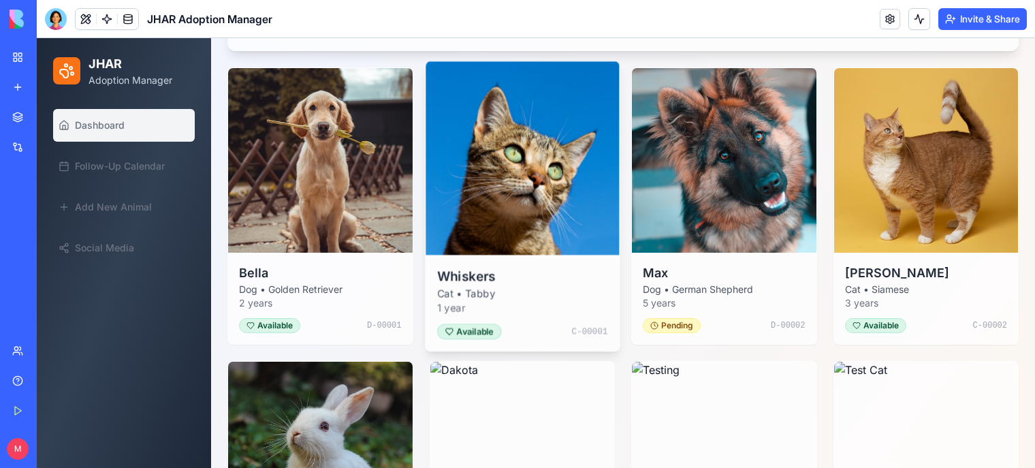
scroll to position [188, 0]
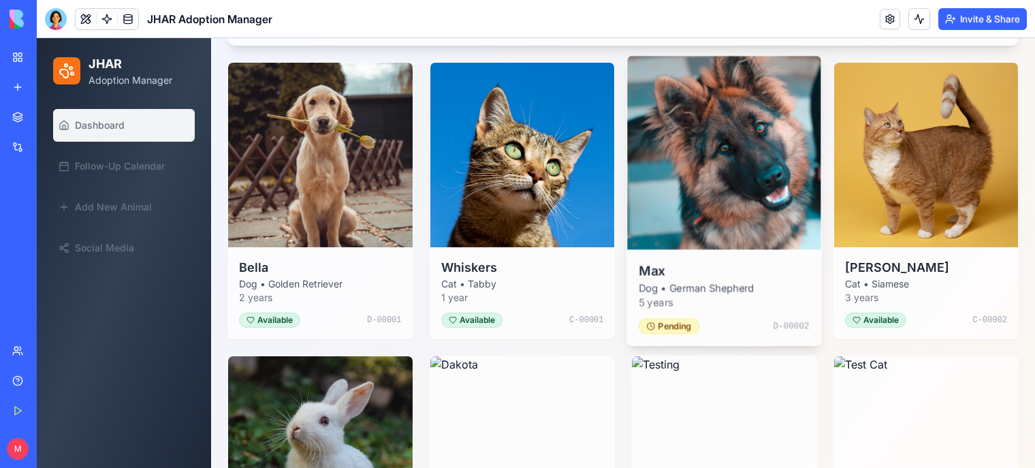
click at [702, 163] on img at bounding box center [723, 152] width 193 height 193
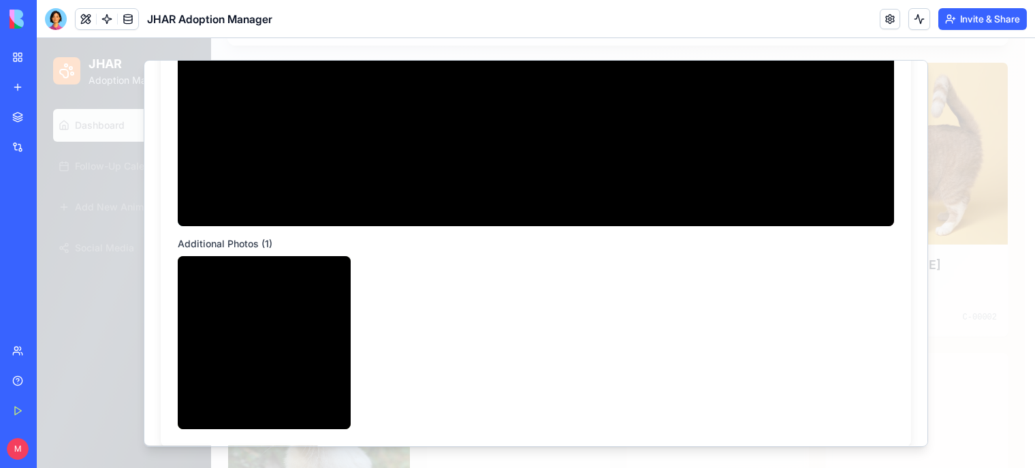
scroll to position [0, 0]
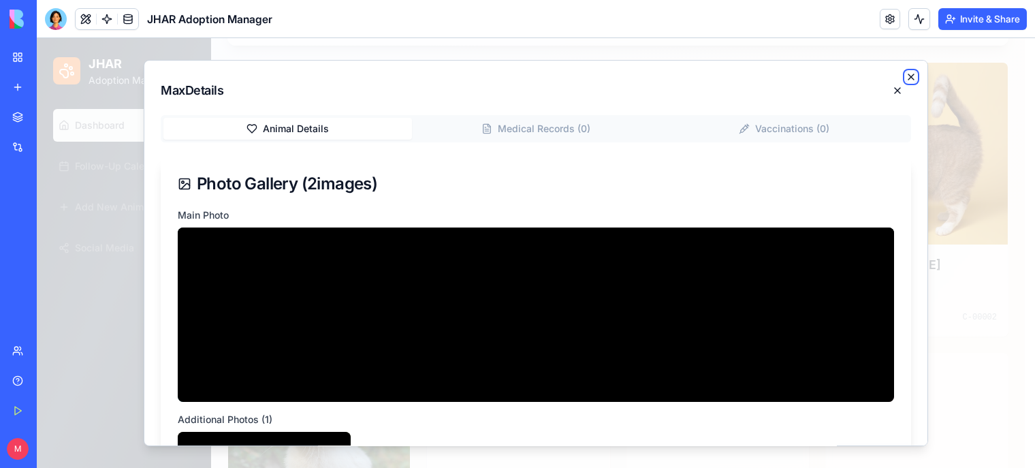
click at [905, 74] on icon "button" at bounding box center [910, 76] width 11 height 11
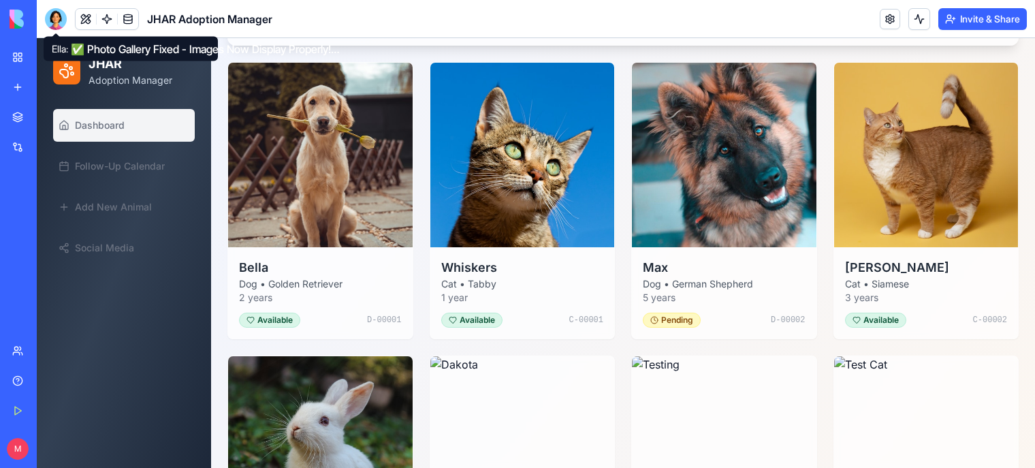
click at [52, 16] on div at bounding box center [56, 19] width 22 height 22
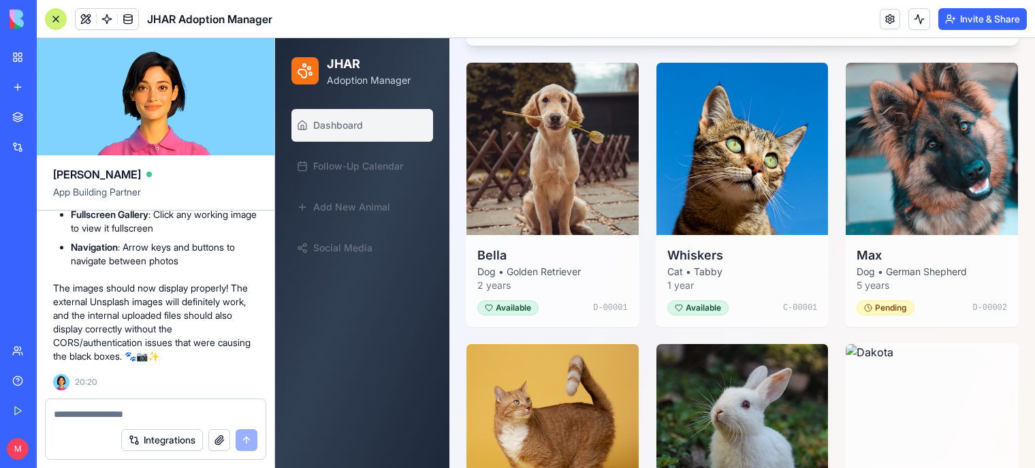
click at [112, 414] on textarea at bounding box center [156, 414] width 204 height 14
type textarea "**********"
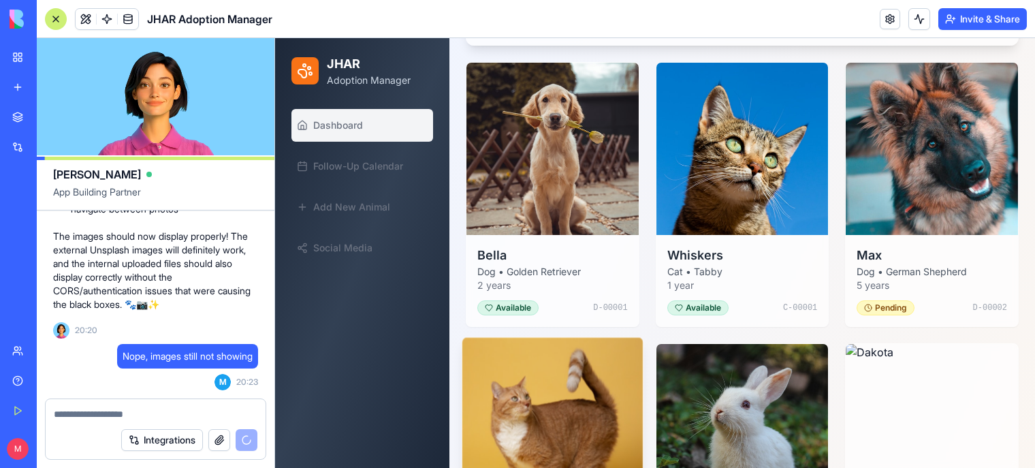
scroll to position [27141, 0]
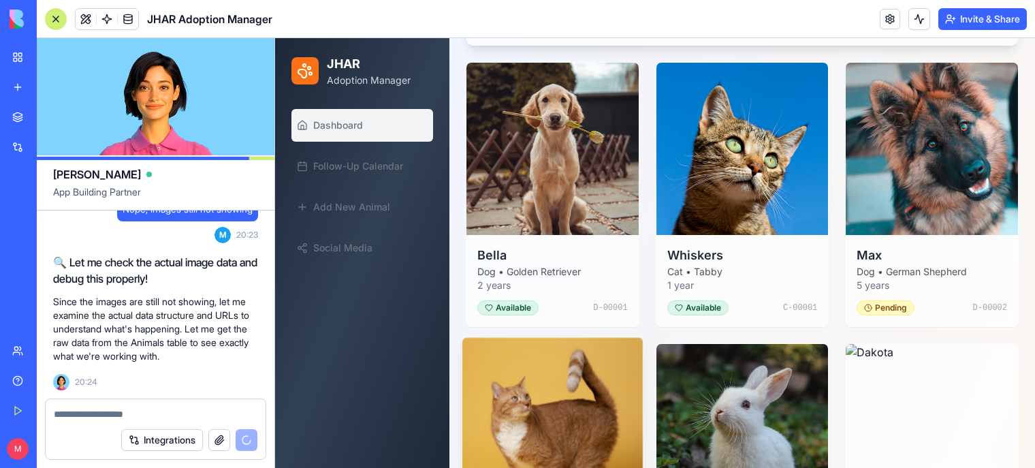
click at [584, 396] on img at bounding box center [552, 427] width 180 height 180
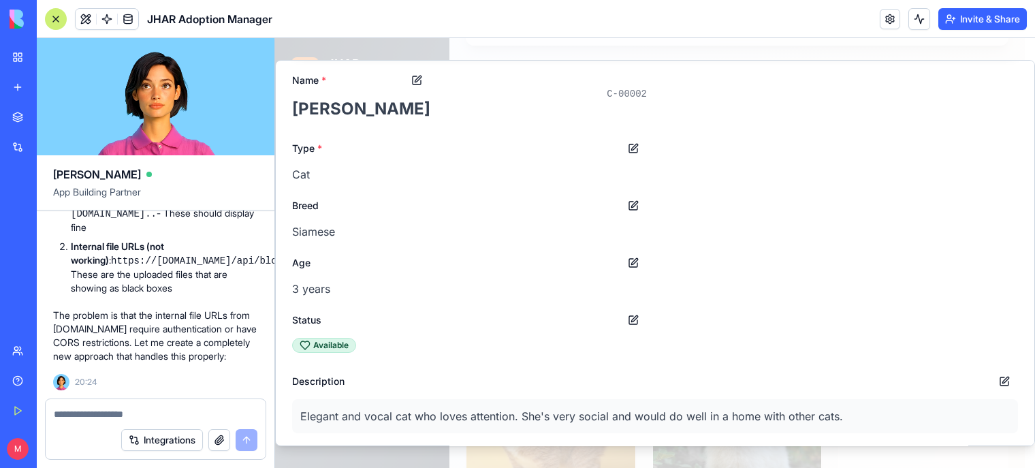
scroll to position [0, 0]
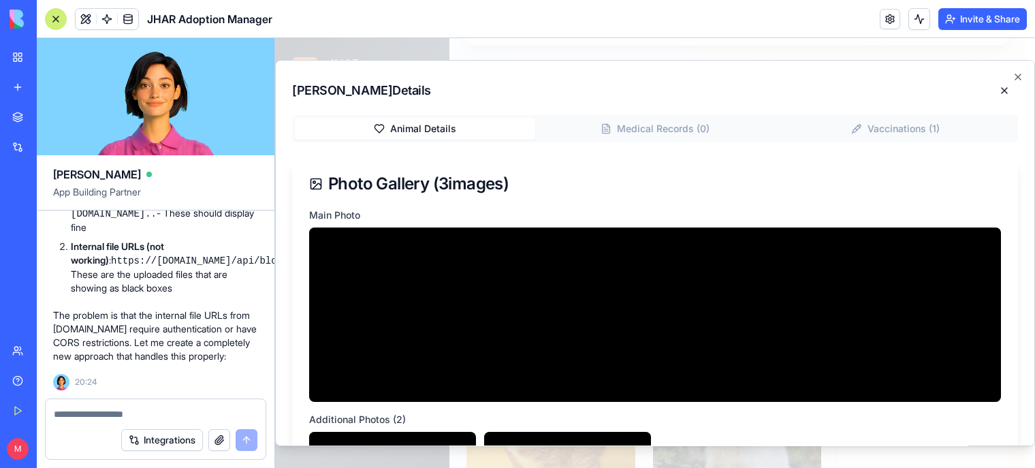
click at [57, 18] on div at bounding box center [56, 19] width 22 height 22
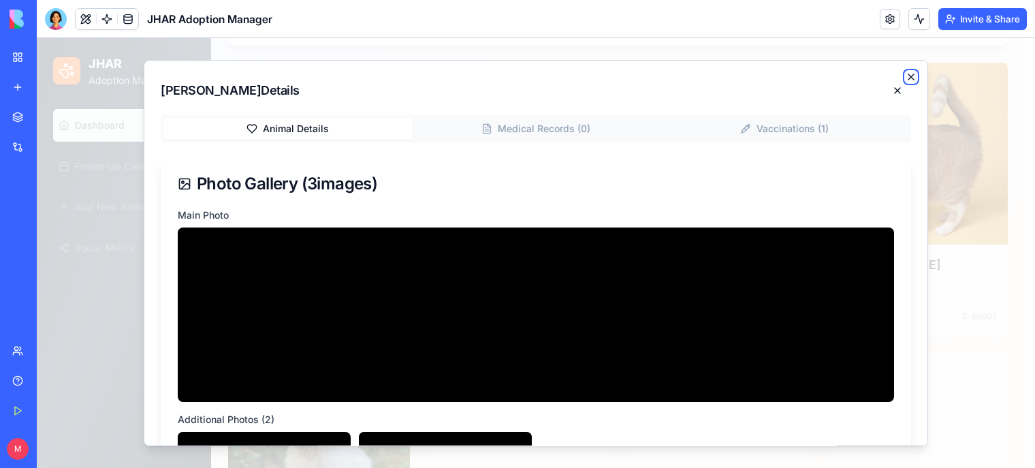
click at [908, 76] on icon "button" at bounding box center [910, 76] width 5 height 5
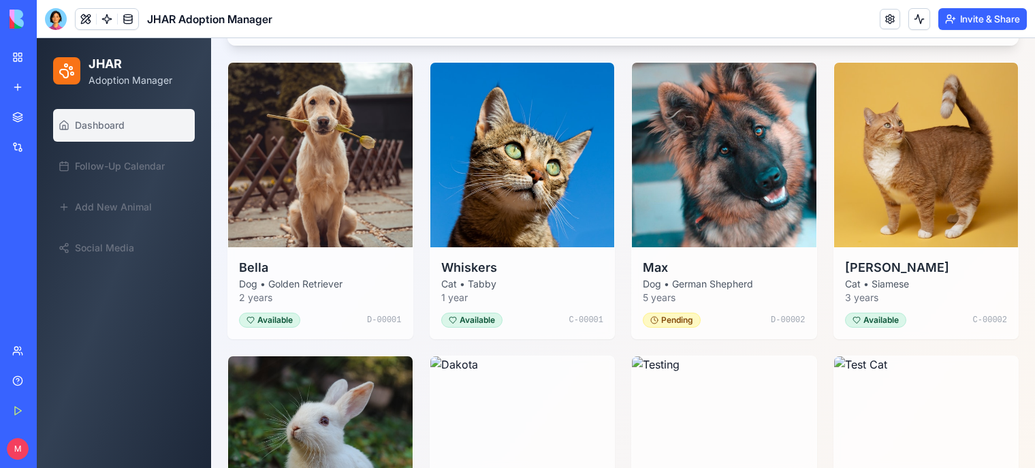
click at [141, 97] on div "JHAR Adoption Manager" at bounding box center [124, 70] width 174 height 65
click at [190, 125] on link "Dashboard" at bounding box center [124, 125] width 142 height 33
click at [647, 374] on img at bounding box center [723, 445] width 193 height 193
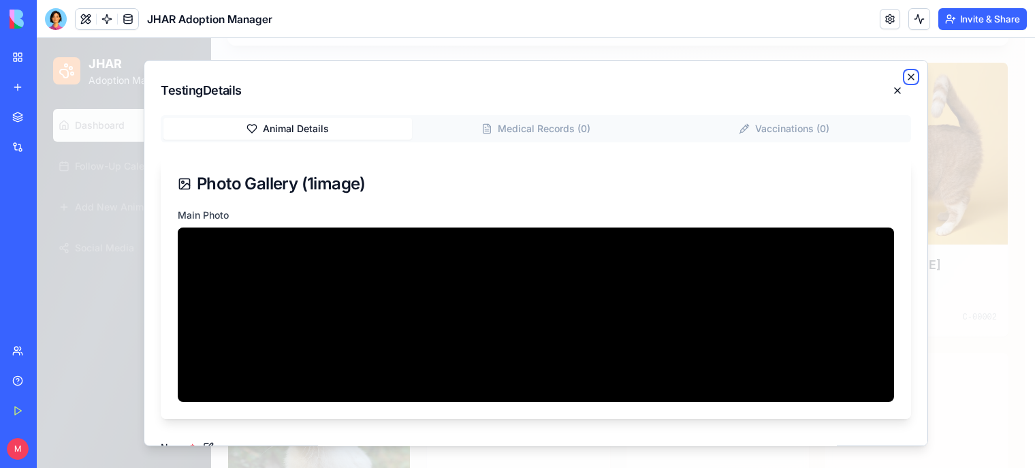
click at [908, 78] on icon "button" at bounding box center [910, 76] width 5 height 5
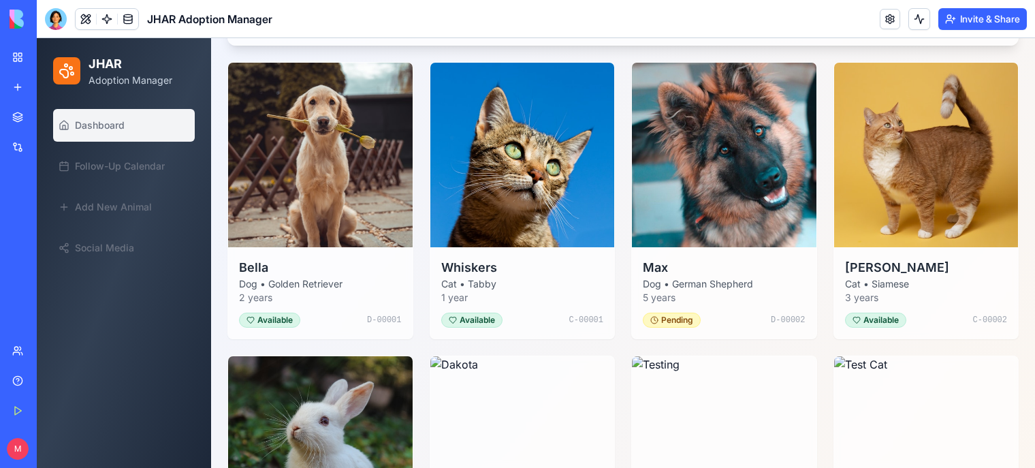
click at [54, 24] on div at bounding box center [56, 19] width 22 height 22
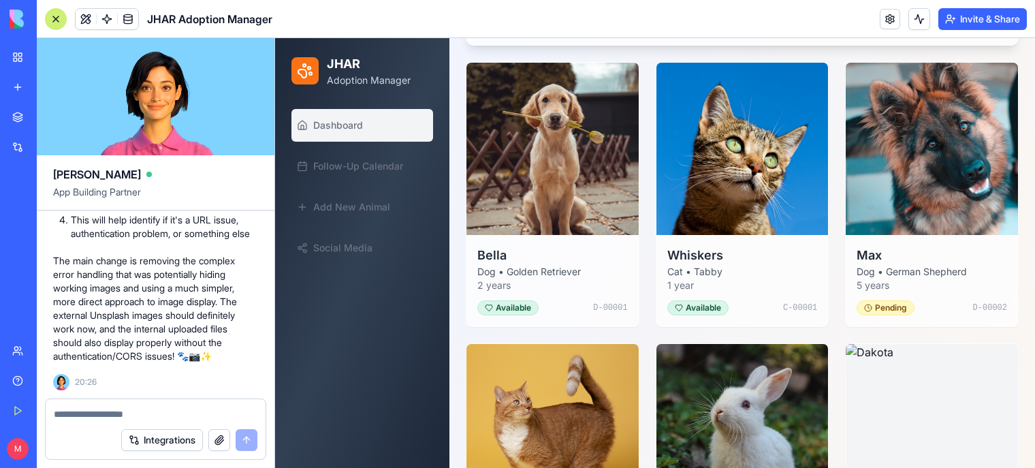
scroll to position [28364, 0]
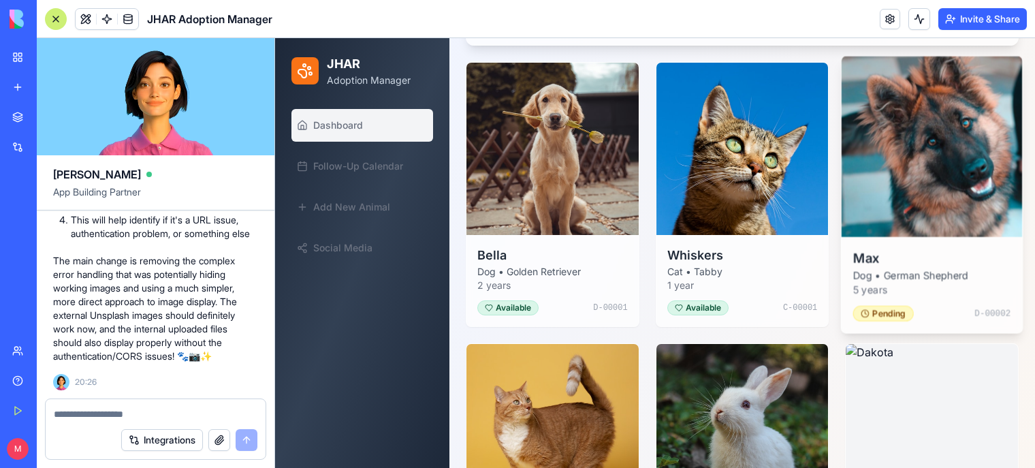
click at [896, 181] on img at bounding box center [931, 146] width 180 height 180
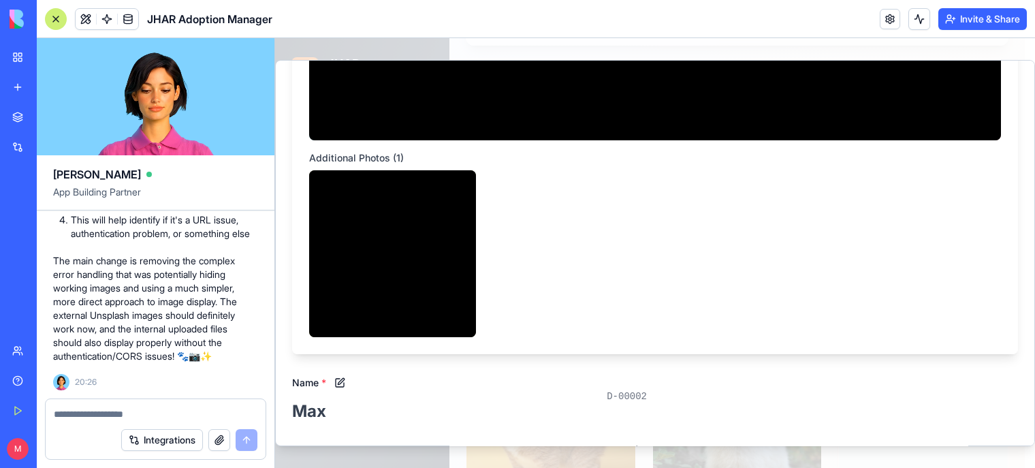
scroll to position [0, 0]
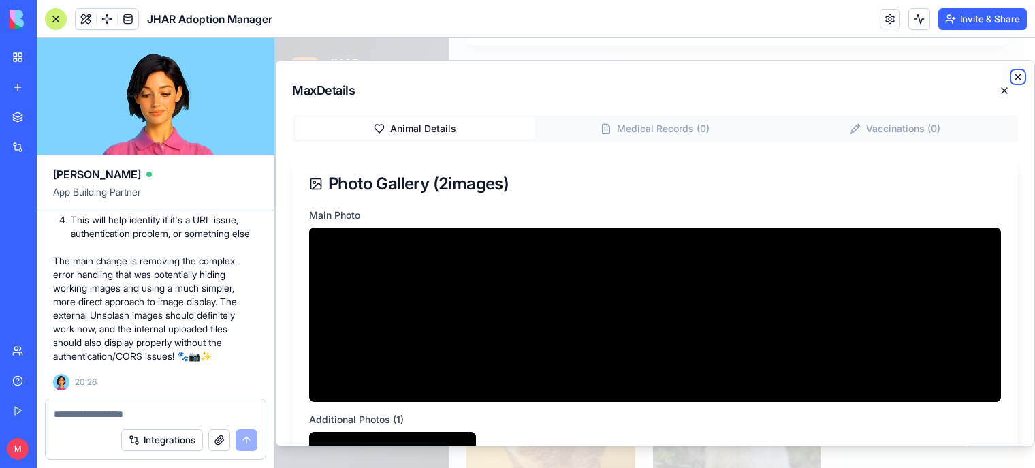
click at [1012, 77] on icon "button" at bounding box center [1017, 76] width 11 height 11
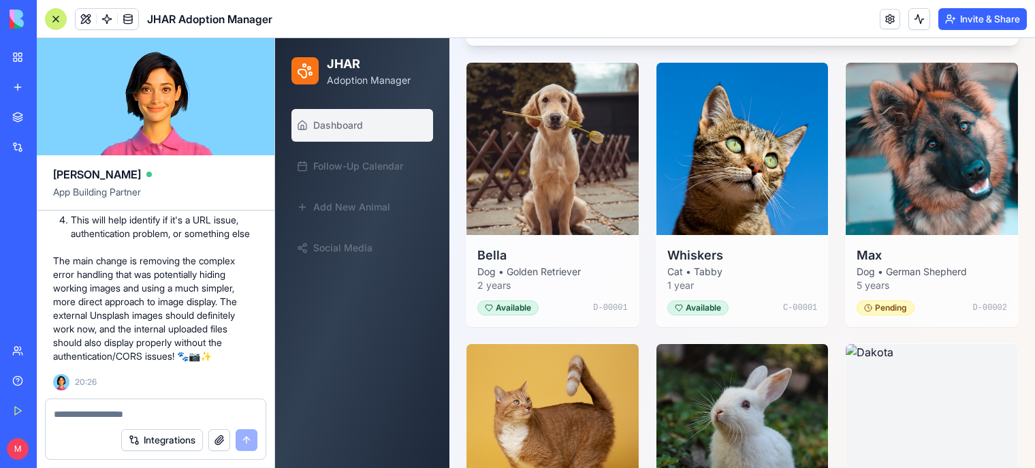
click at [61, 8] on div at bounding box center [56, 19] width 22 height 22
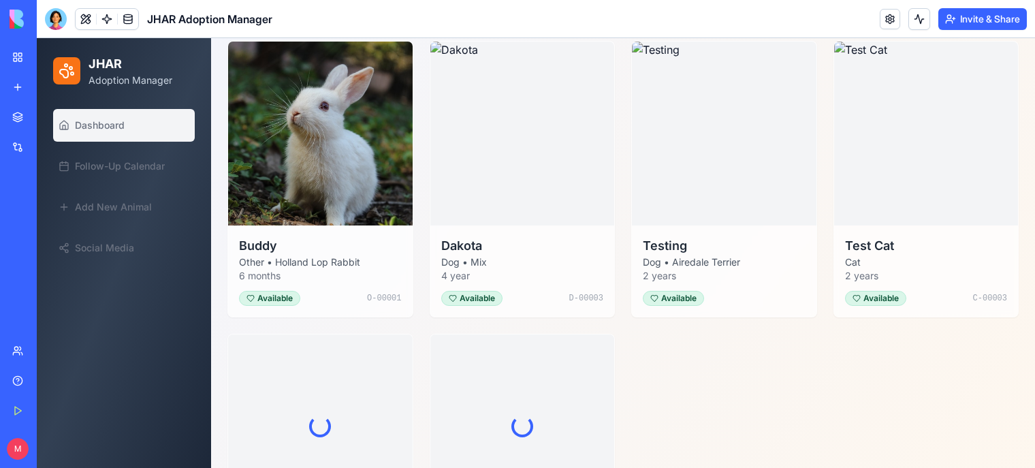
scroll to position [509, 0]
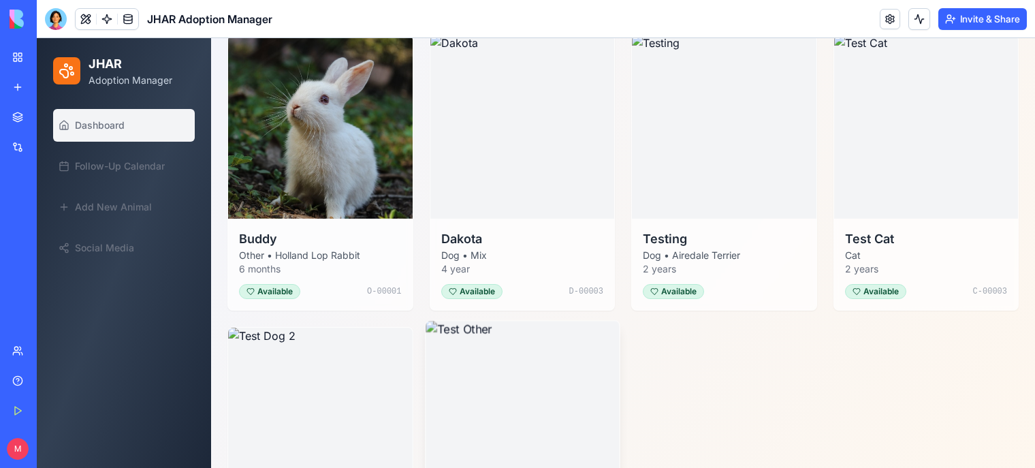
click at [576, 361] on img at bounding box center [521, 417] width 193 height 193
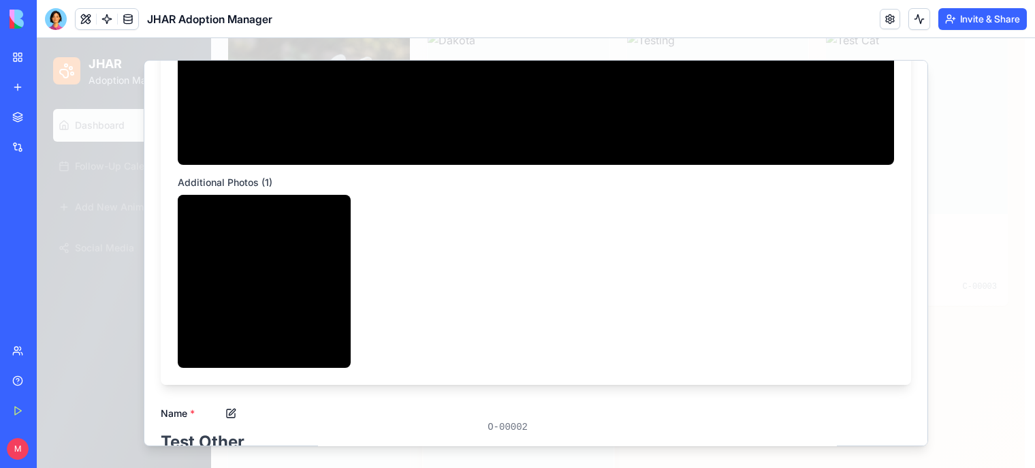
scroll to position [0, 0]
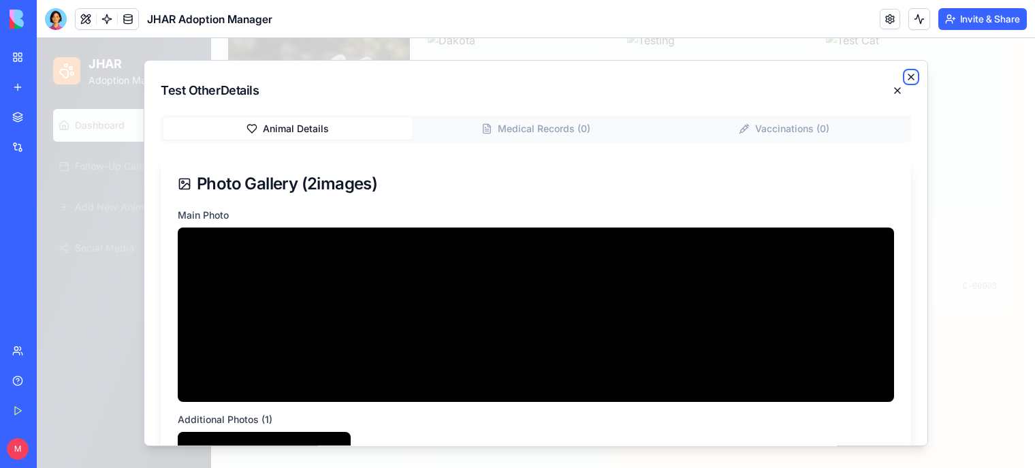
click at [908, 76] on icon "button" at bounding box center [910, 76] width 5 height 5
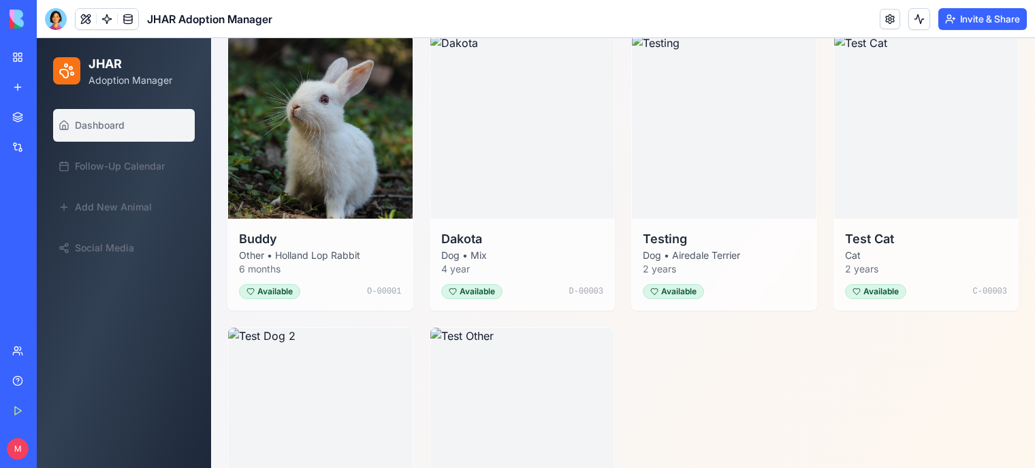
click at [54, 23] on div at bounding box center [56, 19] width 22 height 22
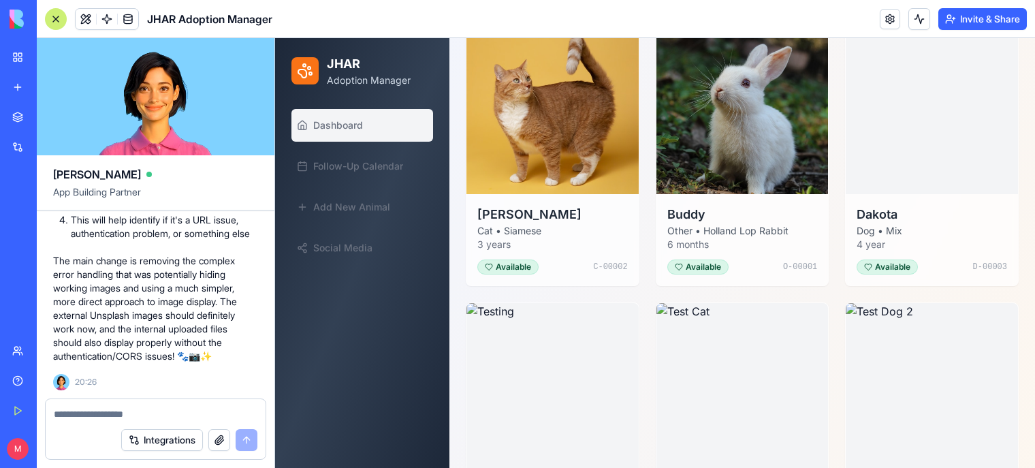
scroll to position [28263, 0]
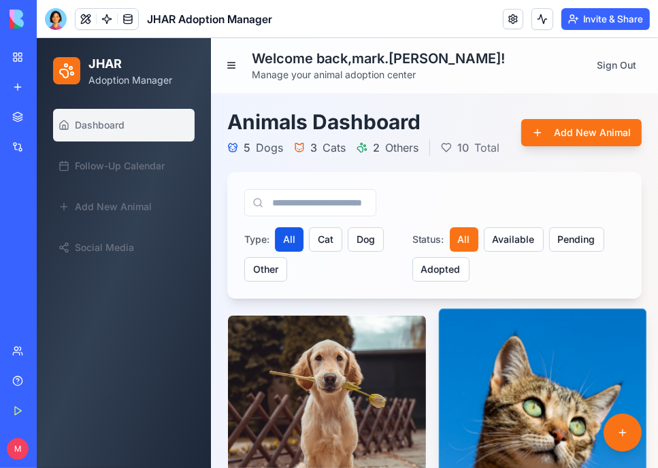
click at [531, 410] on img at bounding box center [542, 412] width 208 height 208
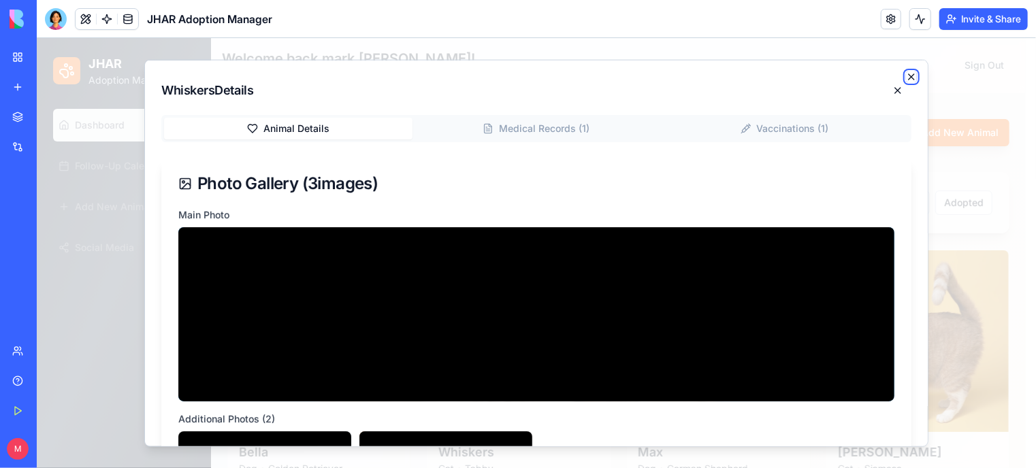
click at [658, 73] on icon "button" at bounding box center [910, 76] width 11 height 11
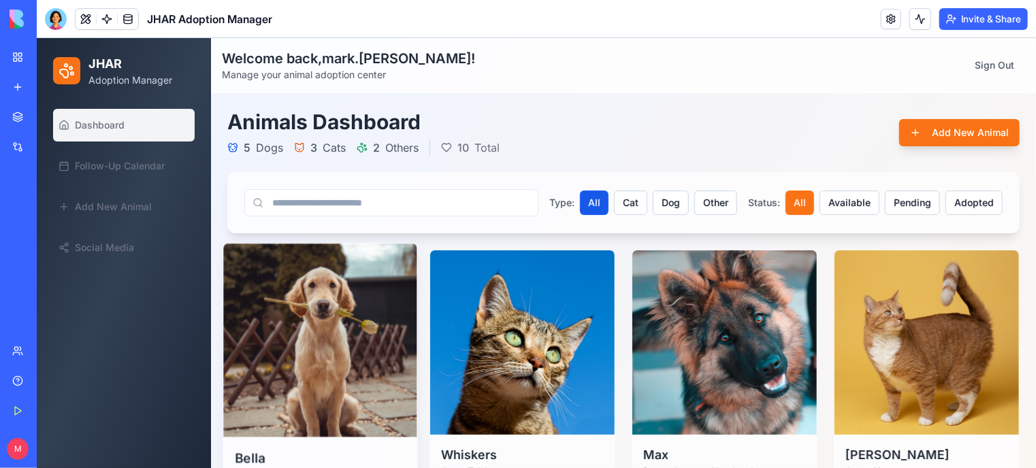
click at [357, 304] on img at bounding box center [320, 340] width 194 height 194
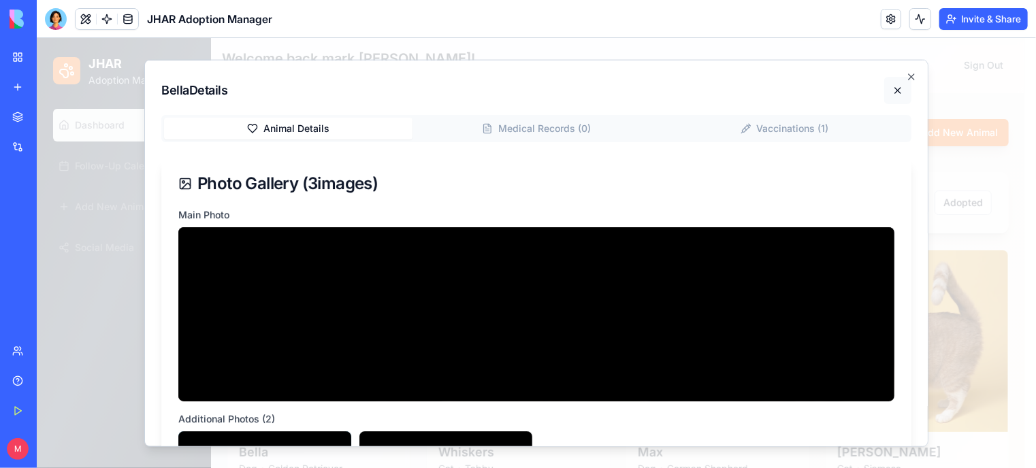
click at [884, 91] on button at bounding box center [897, 89] width 27 height 27
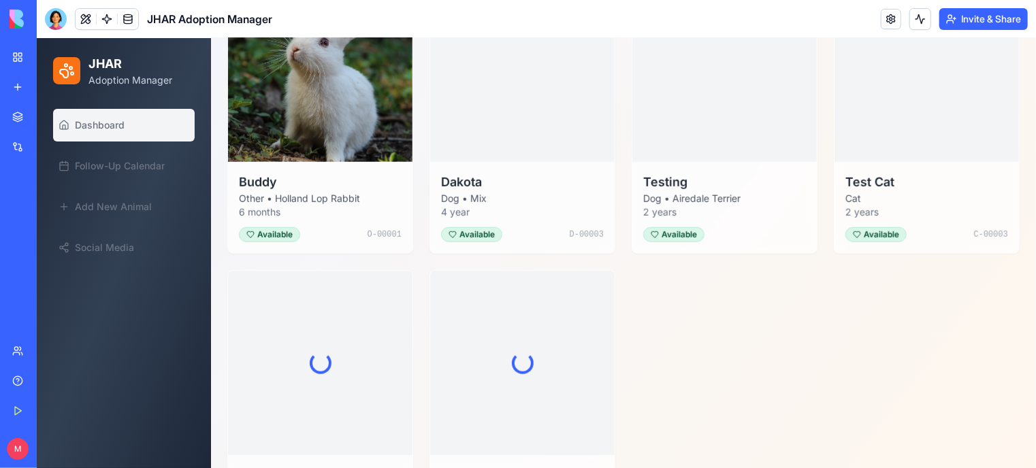
scroll to position [568, 0]
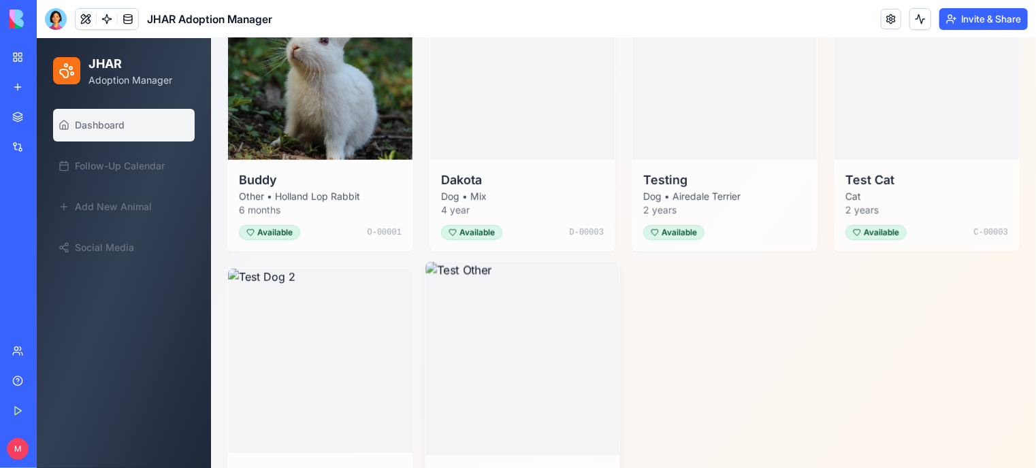
click at [522, 329] on img at bounding box center [522, 358] width 194 height 194
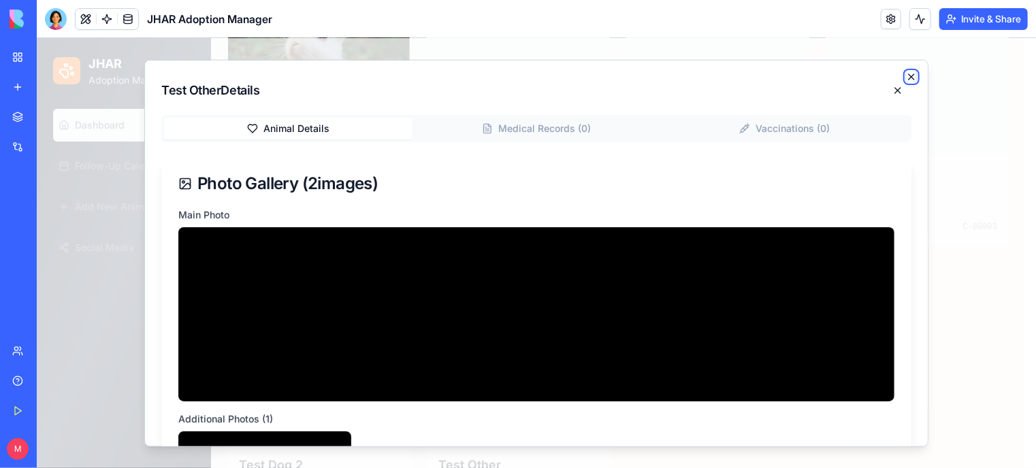
click at [905, 78] on icon "button" at bounding box center [910, 76] width 11 height 11
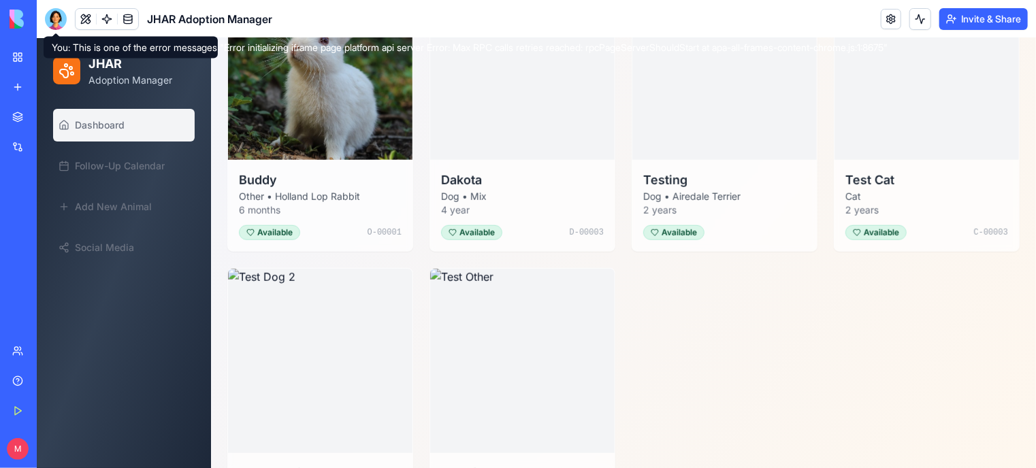
click at [54, 25] on div at bounding box center [56, 19] width 22 height 22
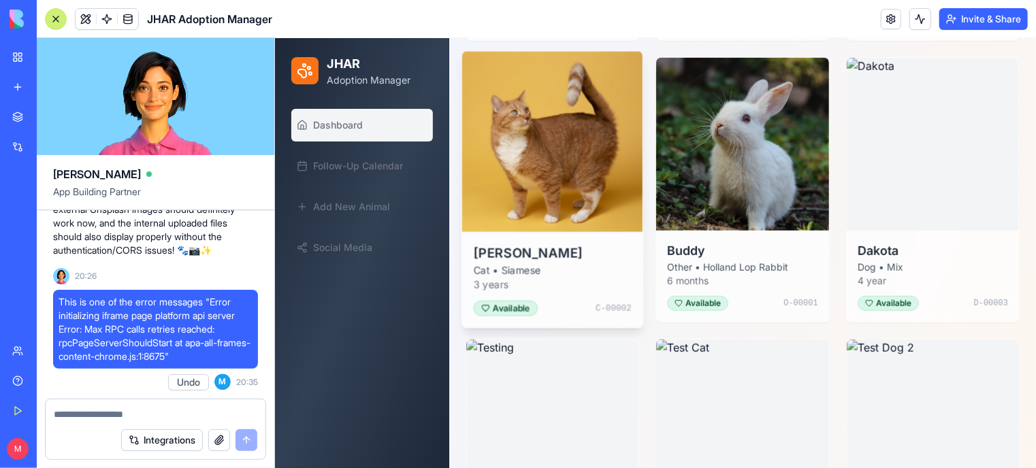
scroll to position [453, 0]
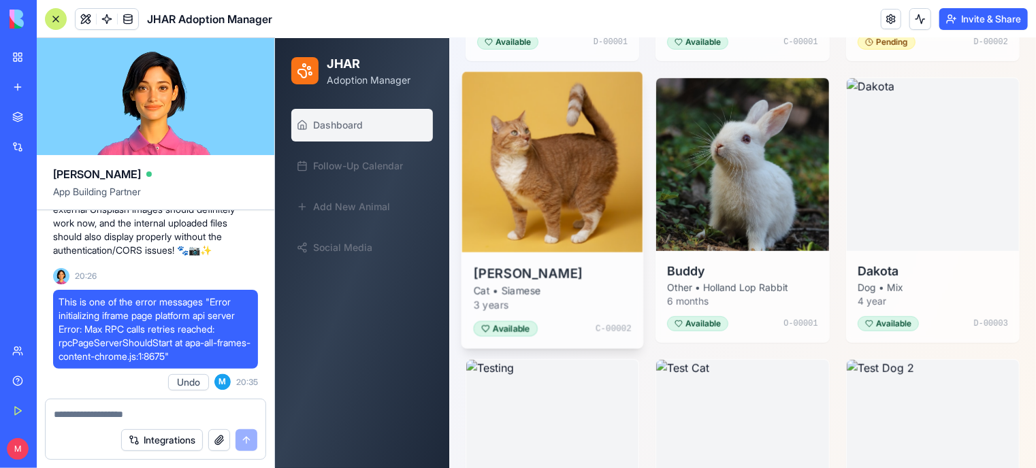
click at [528, 158] on img at bounding box center [552, 161] width 181 height 181
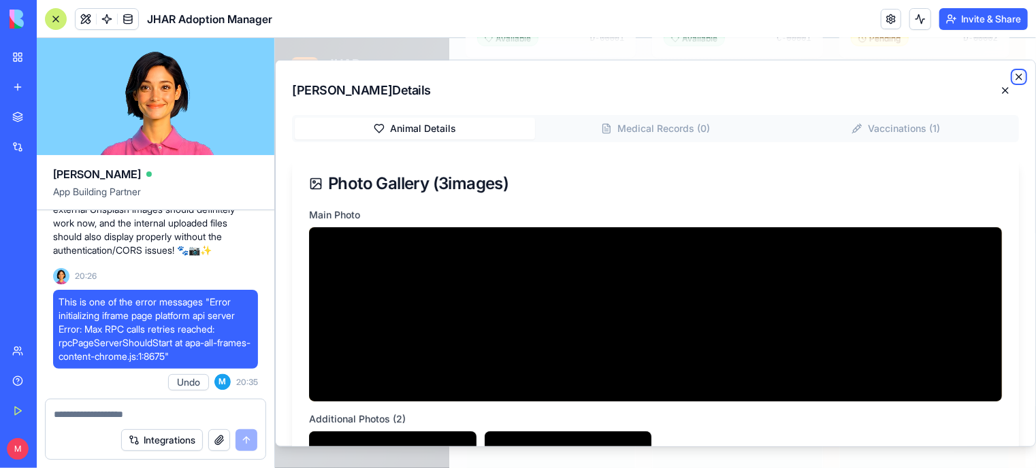
click at [1013, 75] on icon "button" at bounding box center [1018, 76] width 11 height 11
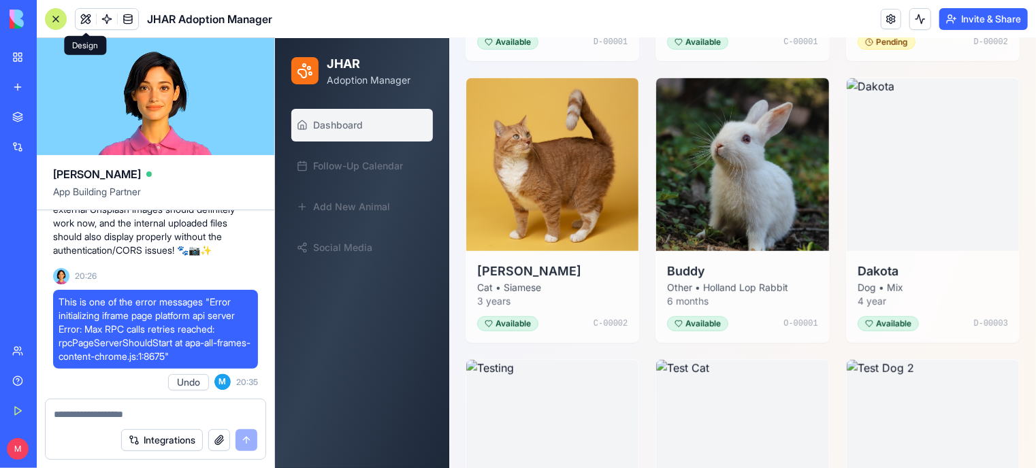
click at [83, 21] on button at bounding box center [86, 19] width 20 height 20
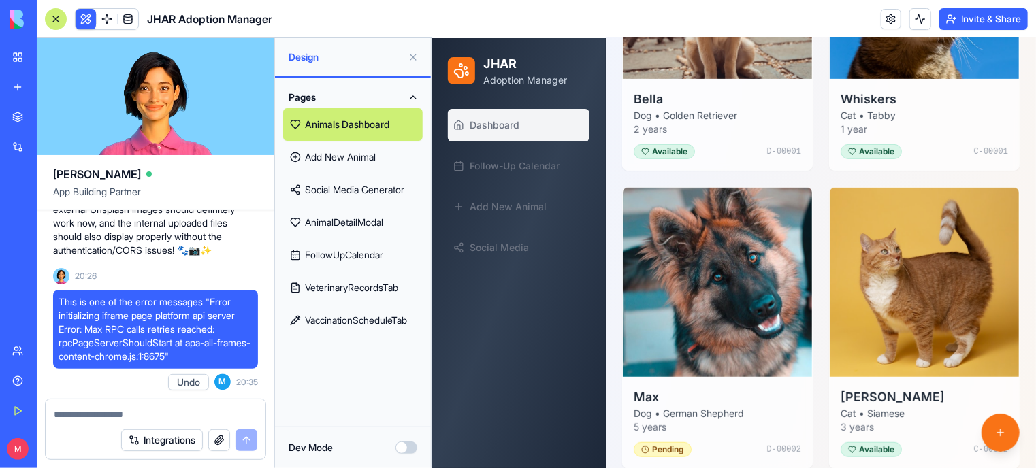
click at [339, 223] on link "AnimalDetailModal" at bounding box center [353, 222] width 140 height 33
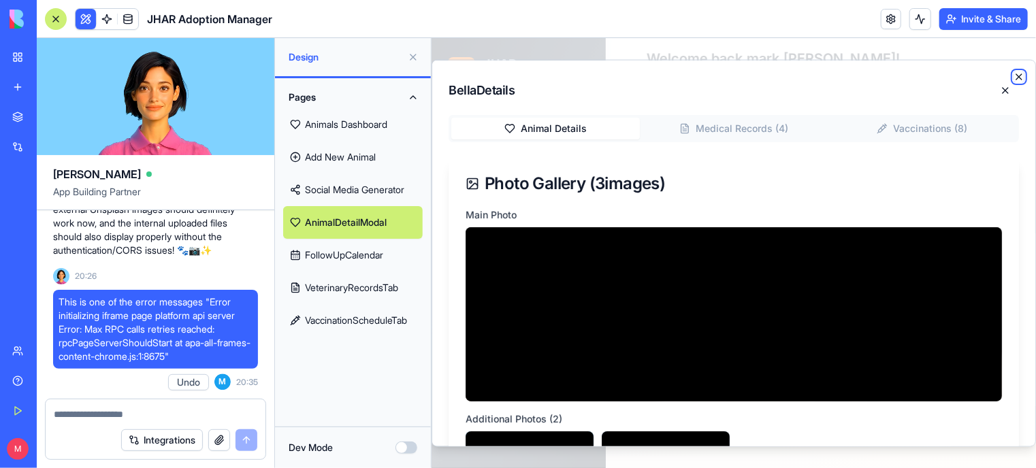
click at [1013, 78] on icon "button" at bounding box center [1018, 76] width 11 height 11
click at [991, 86] on button at bounding box center [1004, 89] width 27 height 27
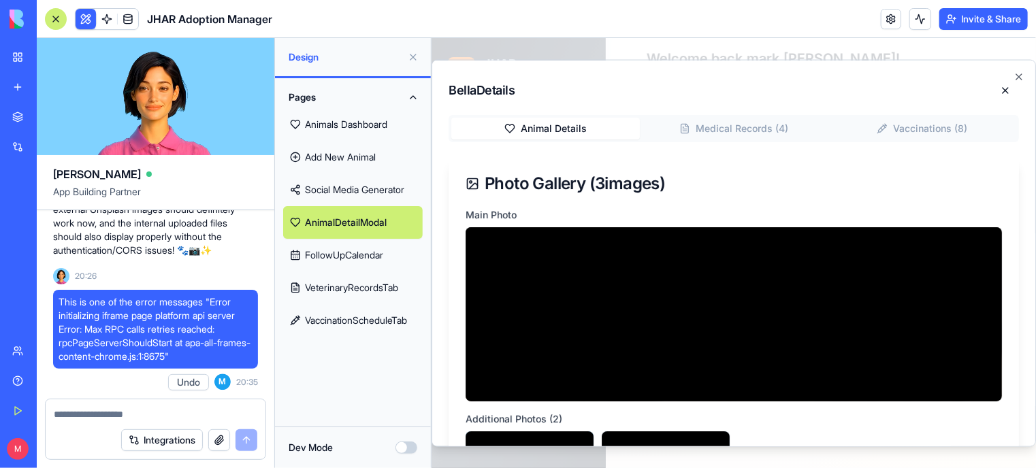
click at [321, 263] on link "FollowUpCalendar" at bounding box center [353, 255] width 140 height 33
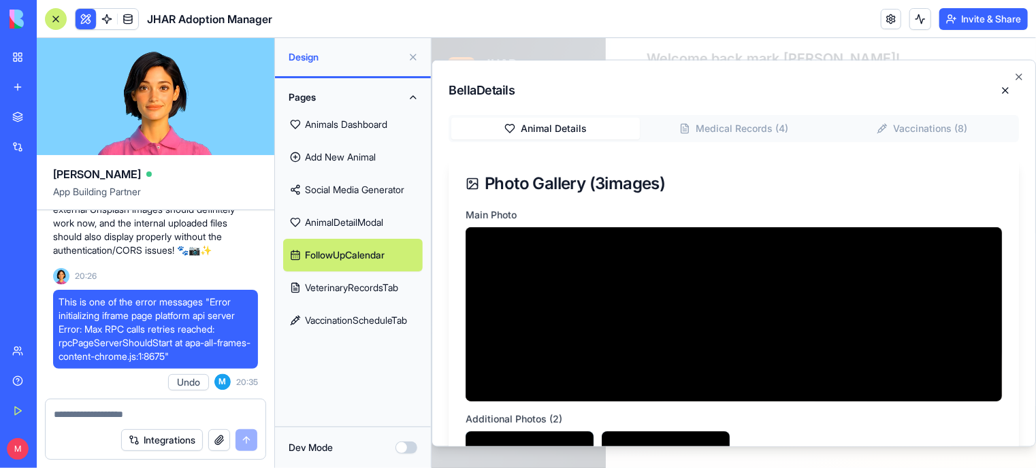
click at [334, 200] on link "Social Media Generator" at bounding box center [353, 190] width 140 height 33
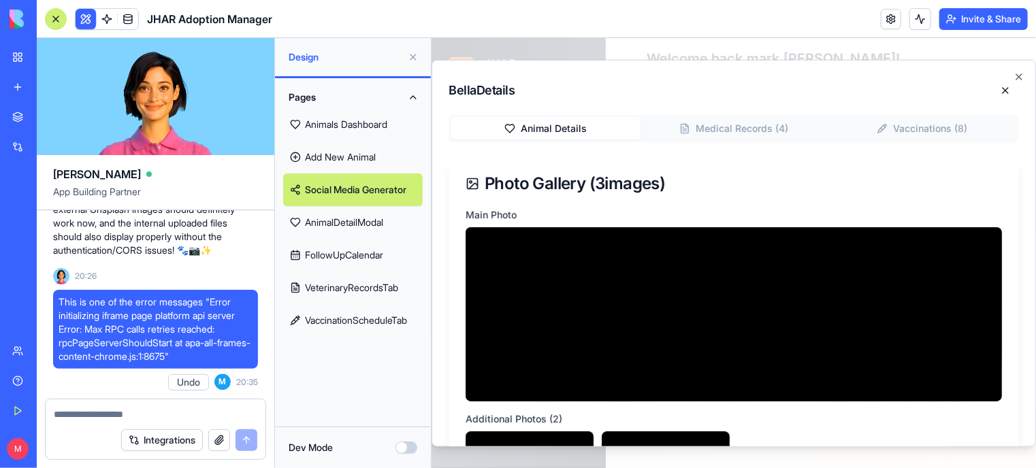
click at [332, 155] on link "Add New Animal" at bounding box center [353, 157] width 140 height 33
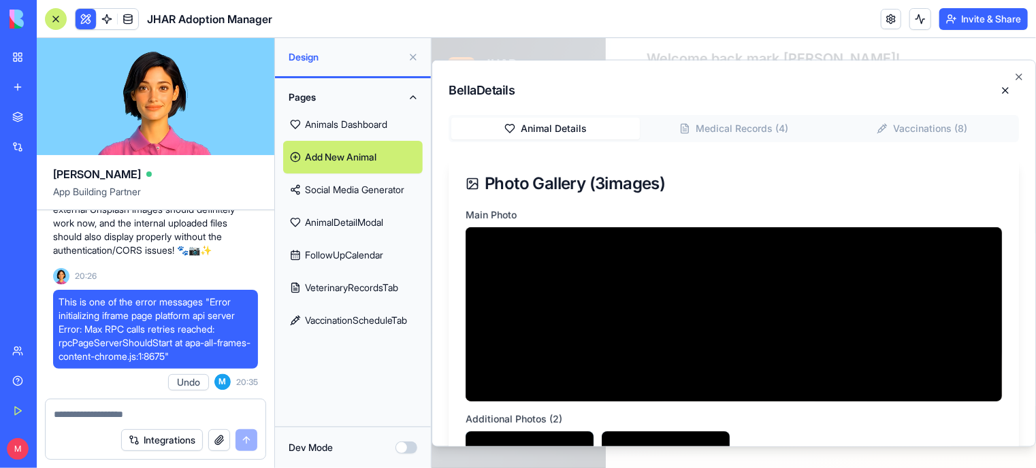
click at [342, 127] on link "Animals Dashboard" at bounding box center [353, 124] width 140 height 33
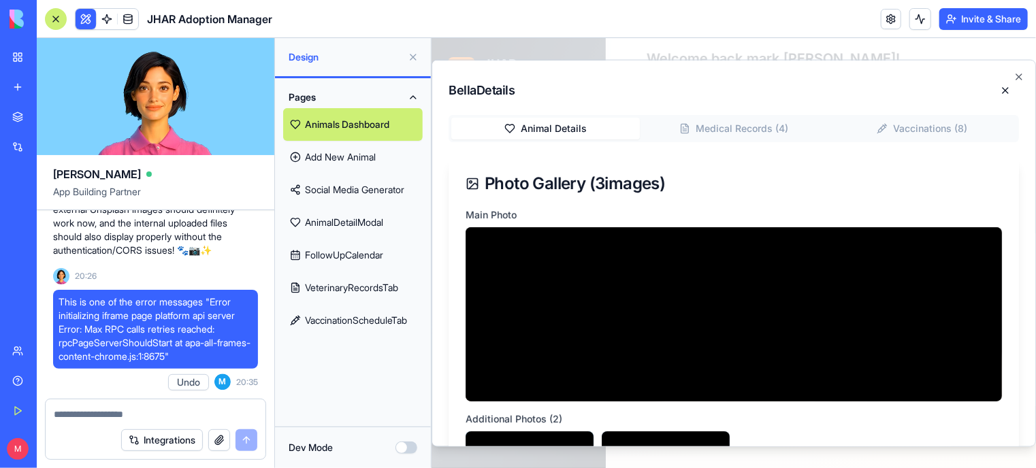
click at [416, 57] on button at bounding box center [413, 57] width 22 height 22
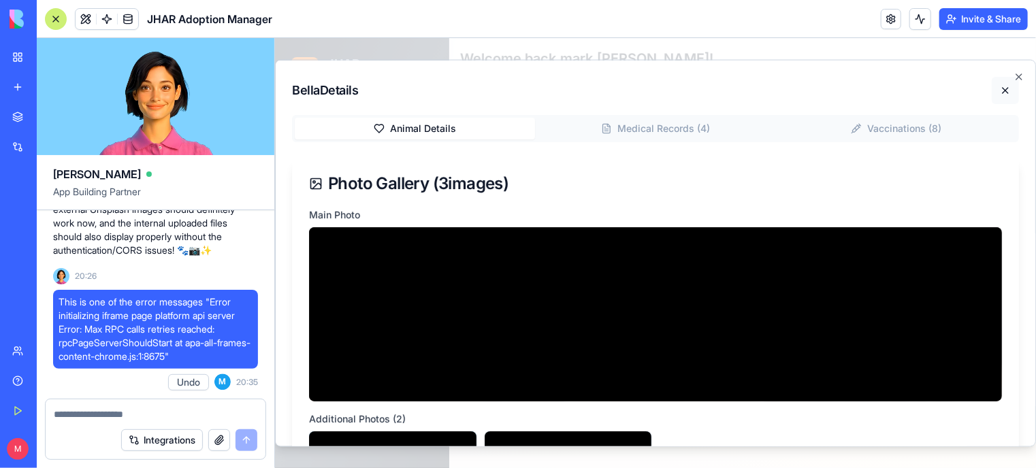
click at [995, 86] on button at bounding box center [1004, 89] width 27 height 27
click at [1016, 75] on icon "button" at bounding box center [1018, 76] width 5 height 5
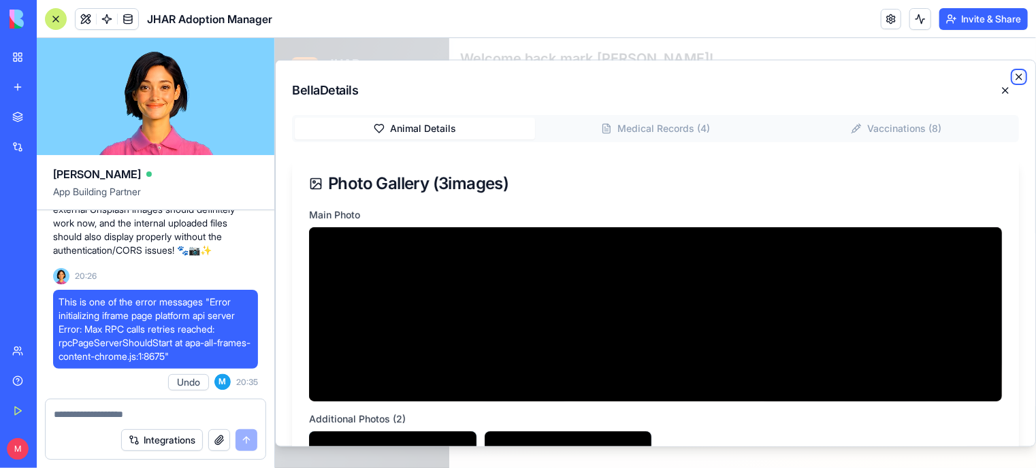
click at [1016, 75] on icon "button" at bounding box center [1018, 76] width 5 height 5
click at [52, 16] on div at bounding box center [56, 19] width 22 height 22
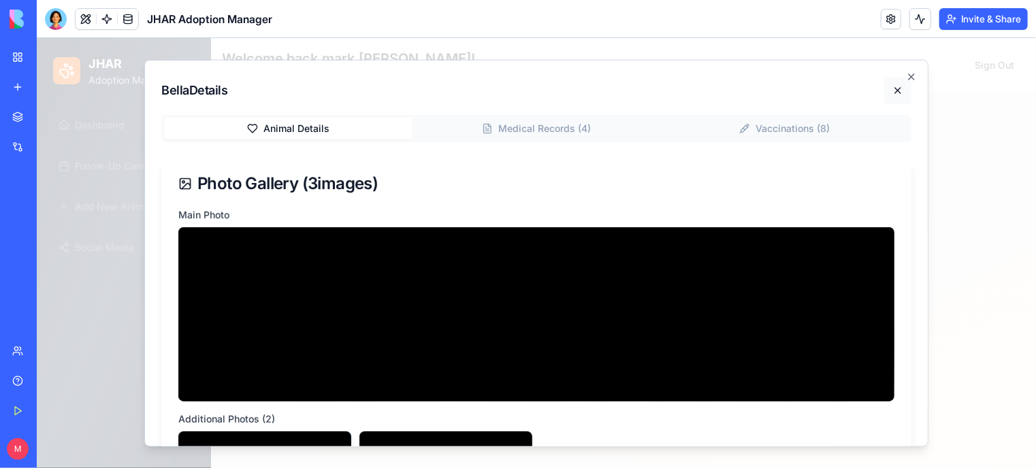
click at [889, 88] on button at bounding box center [897, 89] width 27 height 27
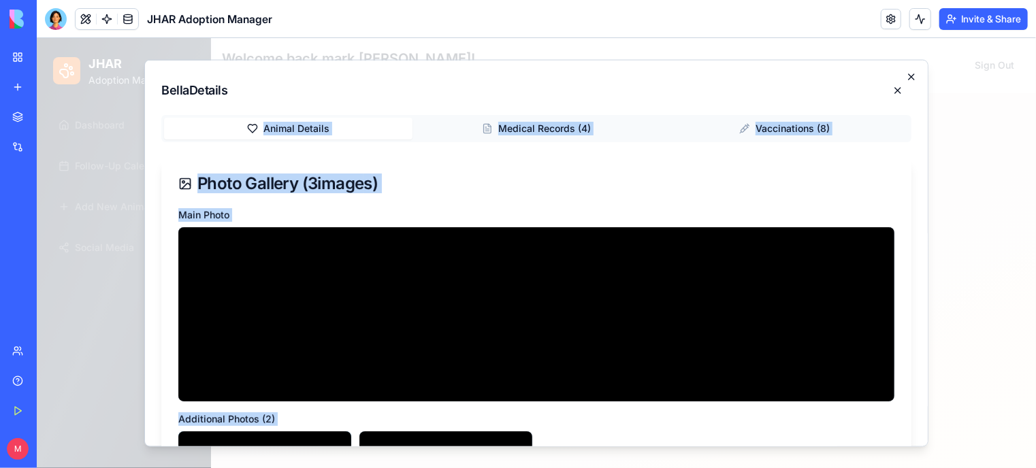
drag, startPoint x: 907, startPoint y: 72, endPoint x: 899, endPoint y: 75, distance: 8.6
click at [899, 75] on div "Bella Details Animal Details Medical Records ( 4 ) Vaccinations ( 8 ) Photo Gal…" at bounding box center [536, 252] width 784 height 387
click at [905, 75] on icon "button" at bounding box center [910, 76] width 11 height 11
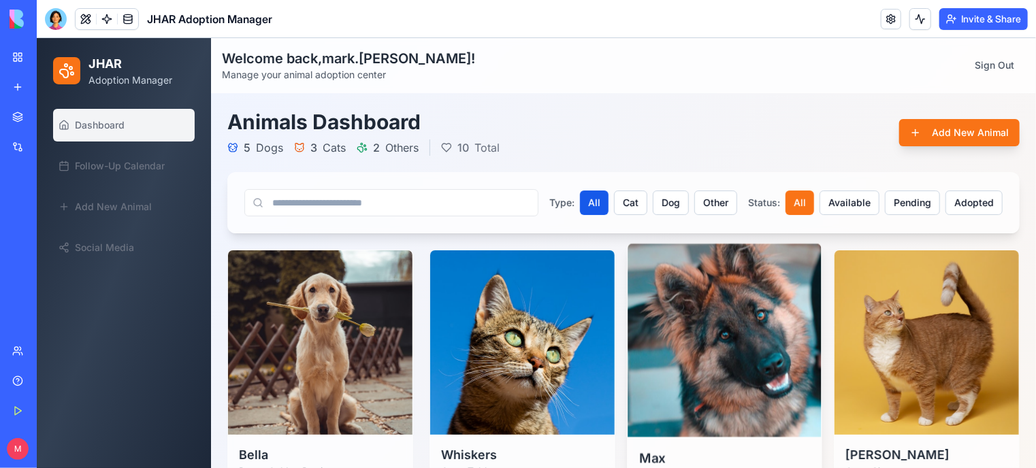
click at [722, 311] on img at bounding box center [724, 340] width 194 height 194
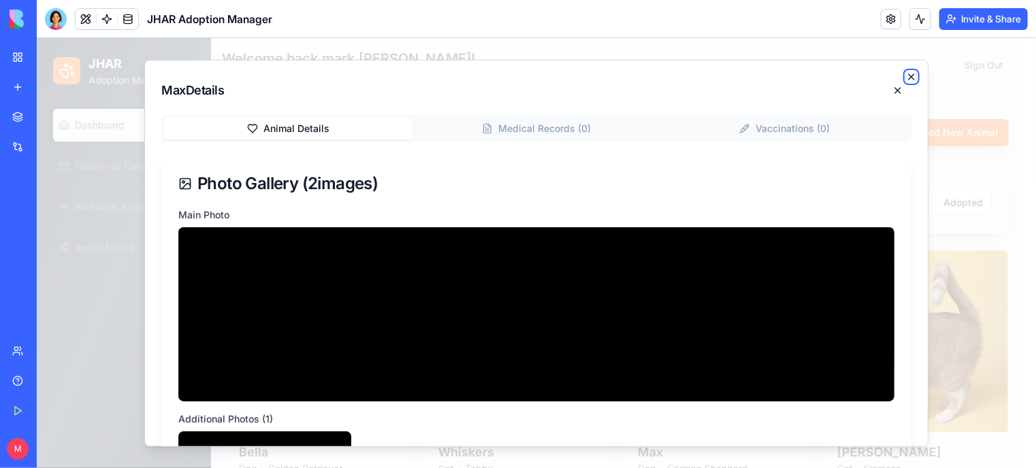
click at [905, 76] on icon "button" at bounding box center [910, 76] width 11 height 11
